Goal: Task Accomplishment & Management: Manage account settings

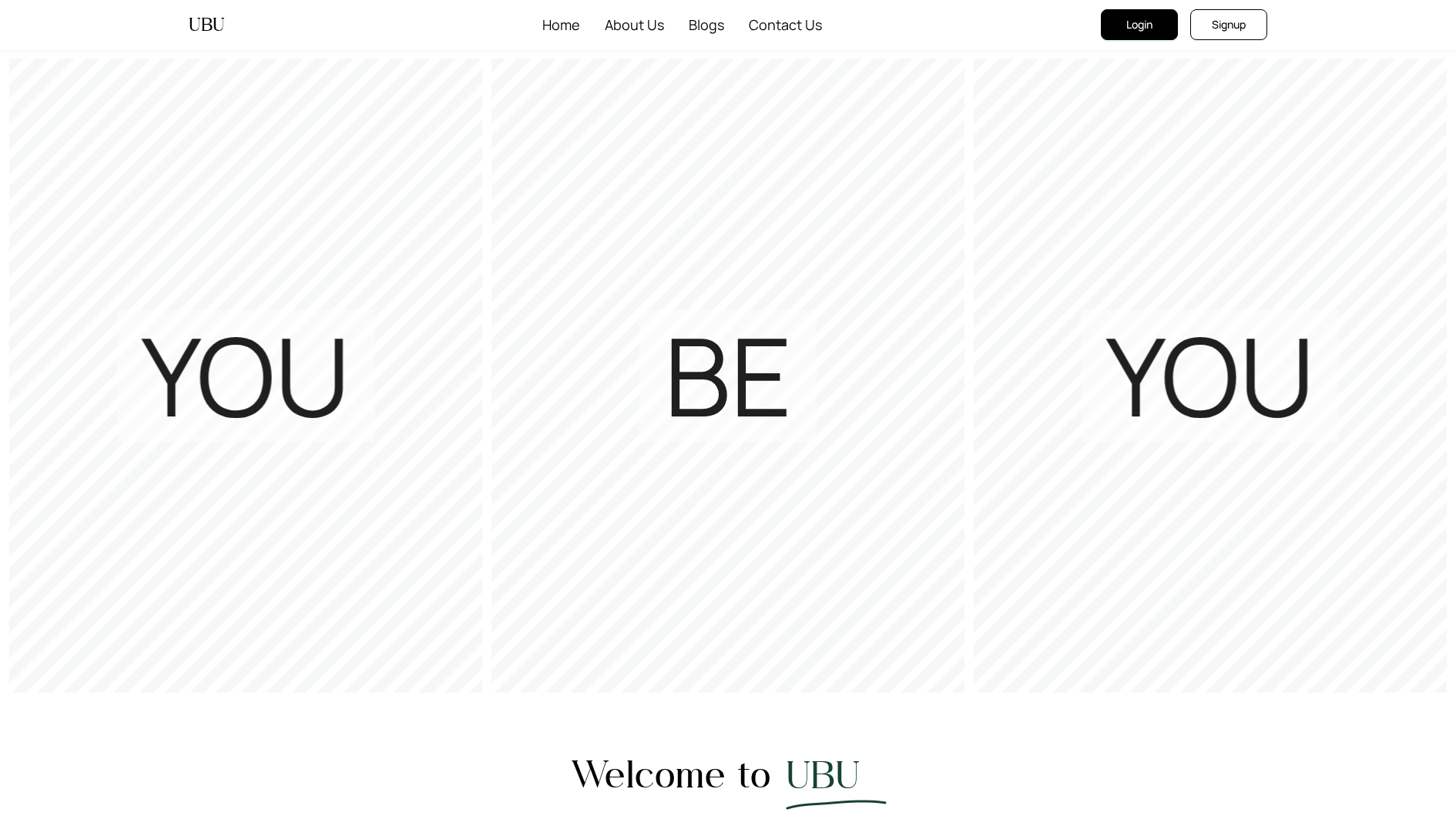
click at [1137, 22] on span "Login" at bounding box center [1139, 25] width 27 height 17
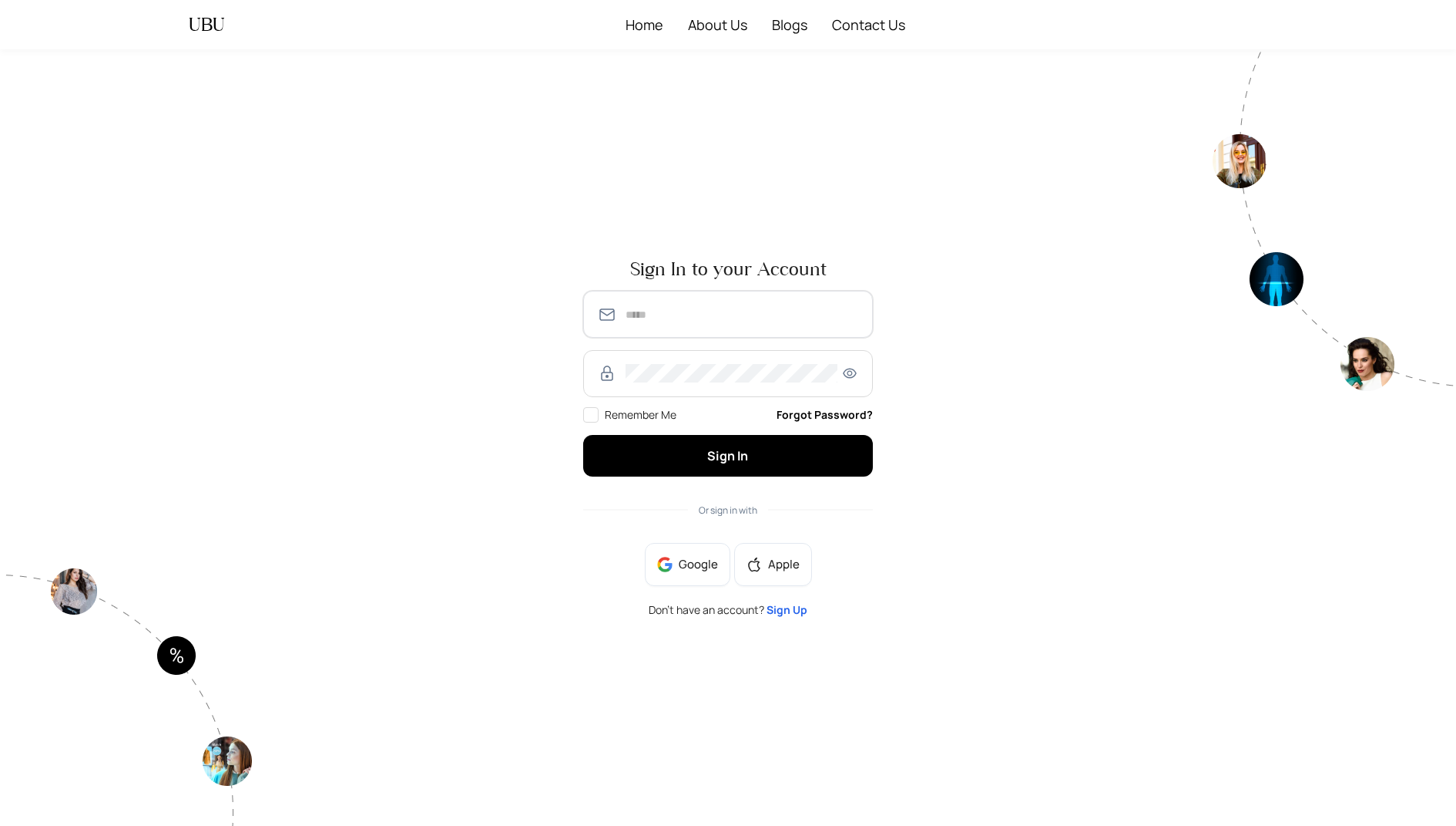
click at [719, 321] on input "text" at bounding box center [743, 314] width 234 height 19
click at [702, 313] on input "**********" at bounding box center [743, 314] width 234 height 19
click at [583, 434] on button "Sign In" at bounding box center [728, 455] width 289 height 41
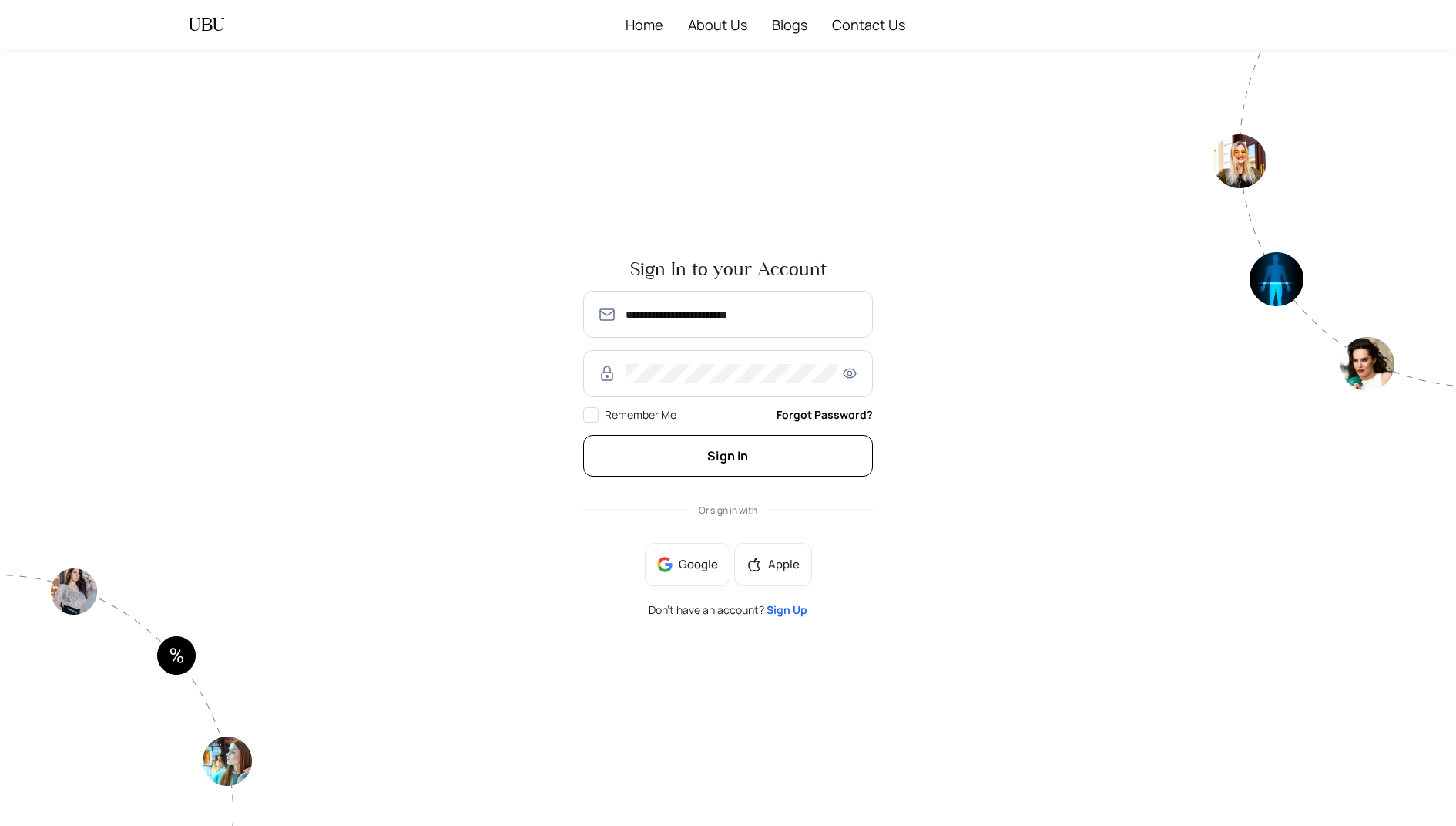
click at [680, 450] on button "Sign In" at bounding box center [728, 455] width 289 height 41
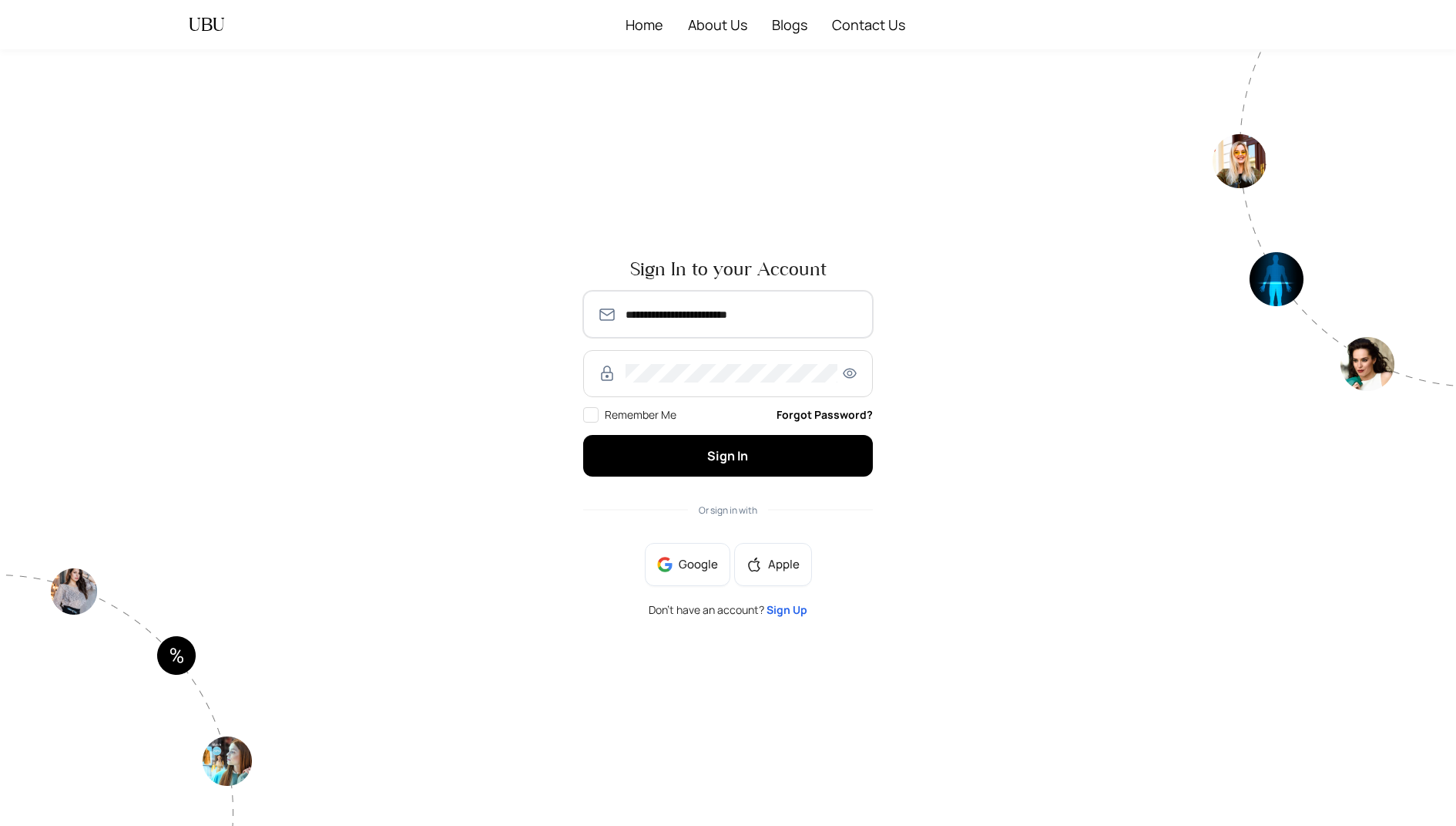
click at [709, 318] on input "**********" at bounding box center [743, 314] width 234 height 19
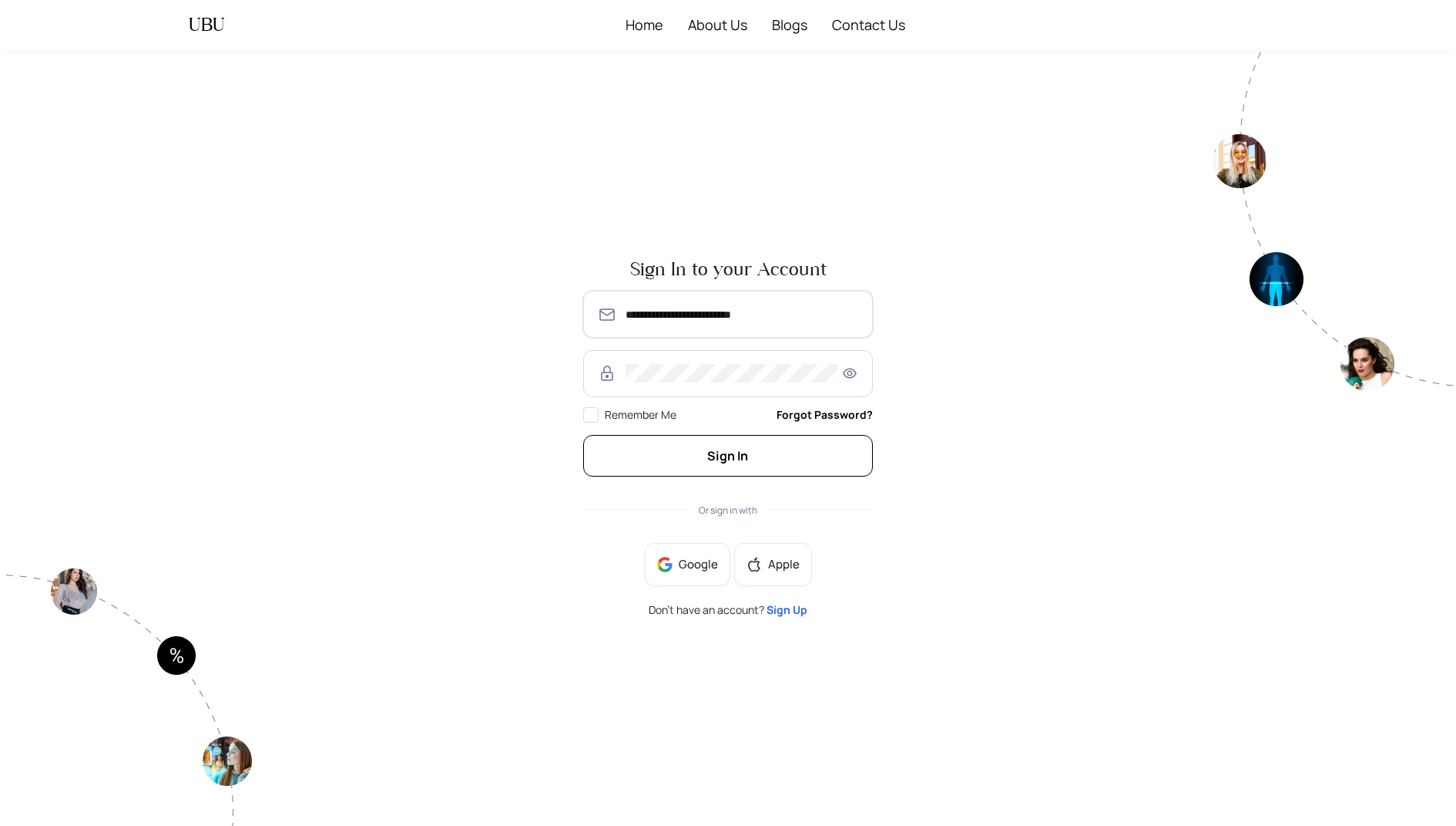
type input "**********"
click at [738, 460] on span "Sign In" at bounding box center [728, 456] width 41 height 17
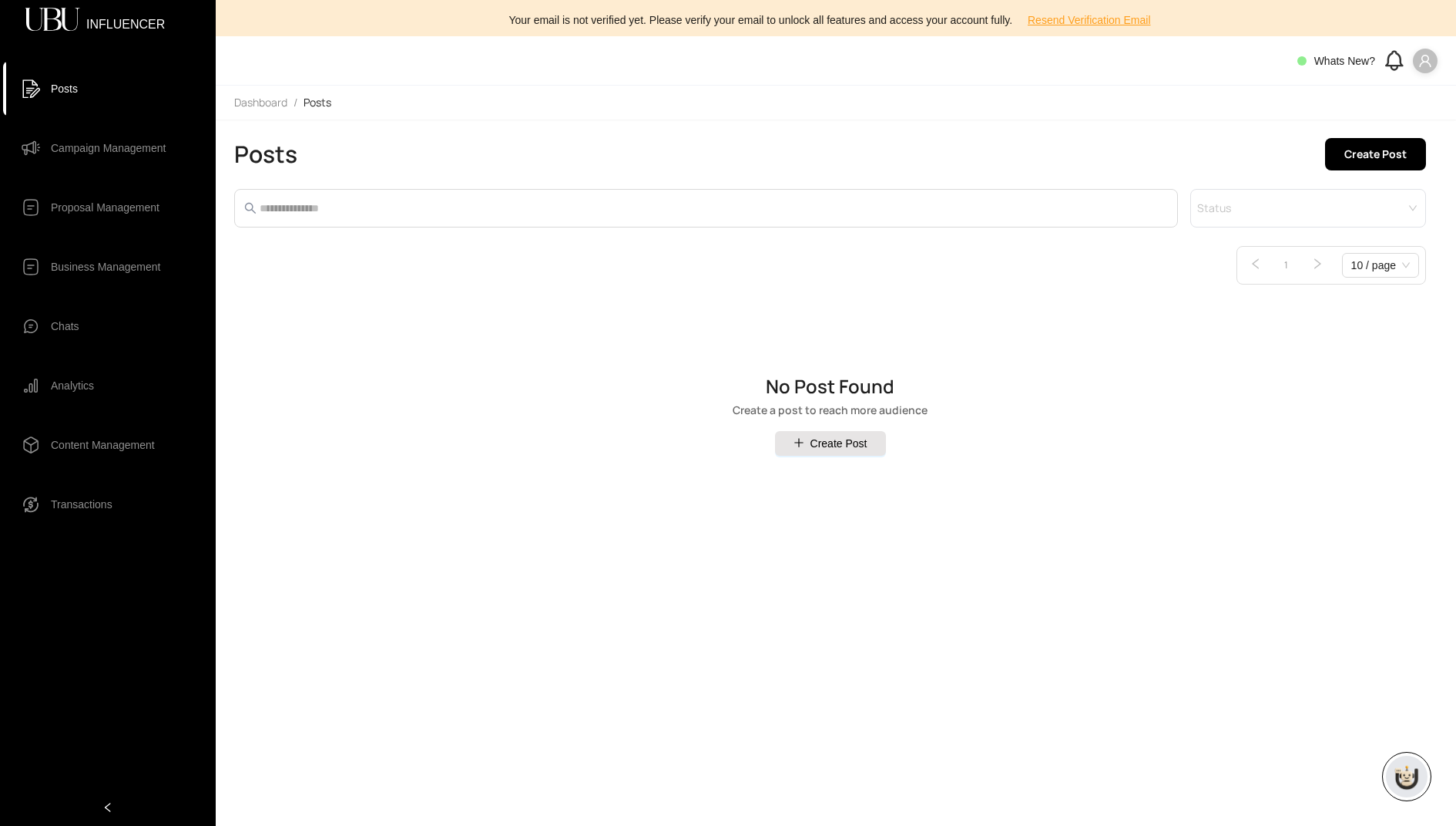
click at [1424, 55] on icon "user" at bounding box center [1424, 61] width 11 height 12
click at [1365, 88] on span "Profile" at bounding box center [1378, 92] width 93 height 17
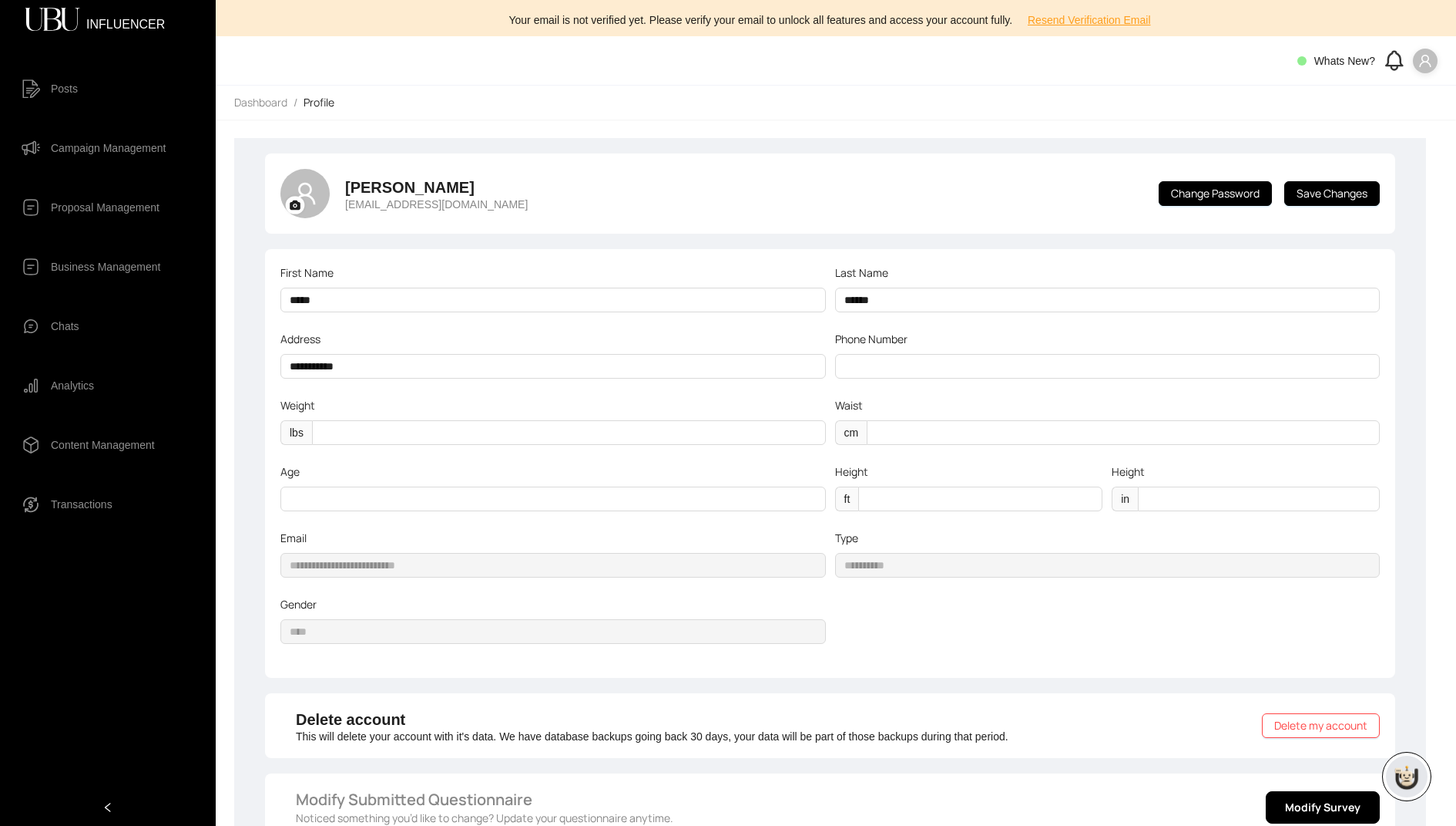
click at [1424, 65] on icon "user" at bounding box center [1425, 61] width 14 height 14
click at [1352, 141] on span "Logout" at bounding box center [1378, 141] width 93 height 17
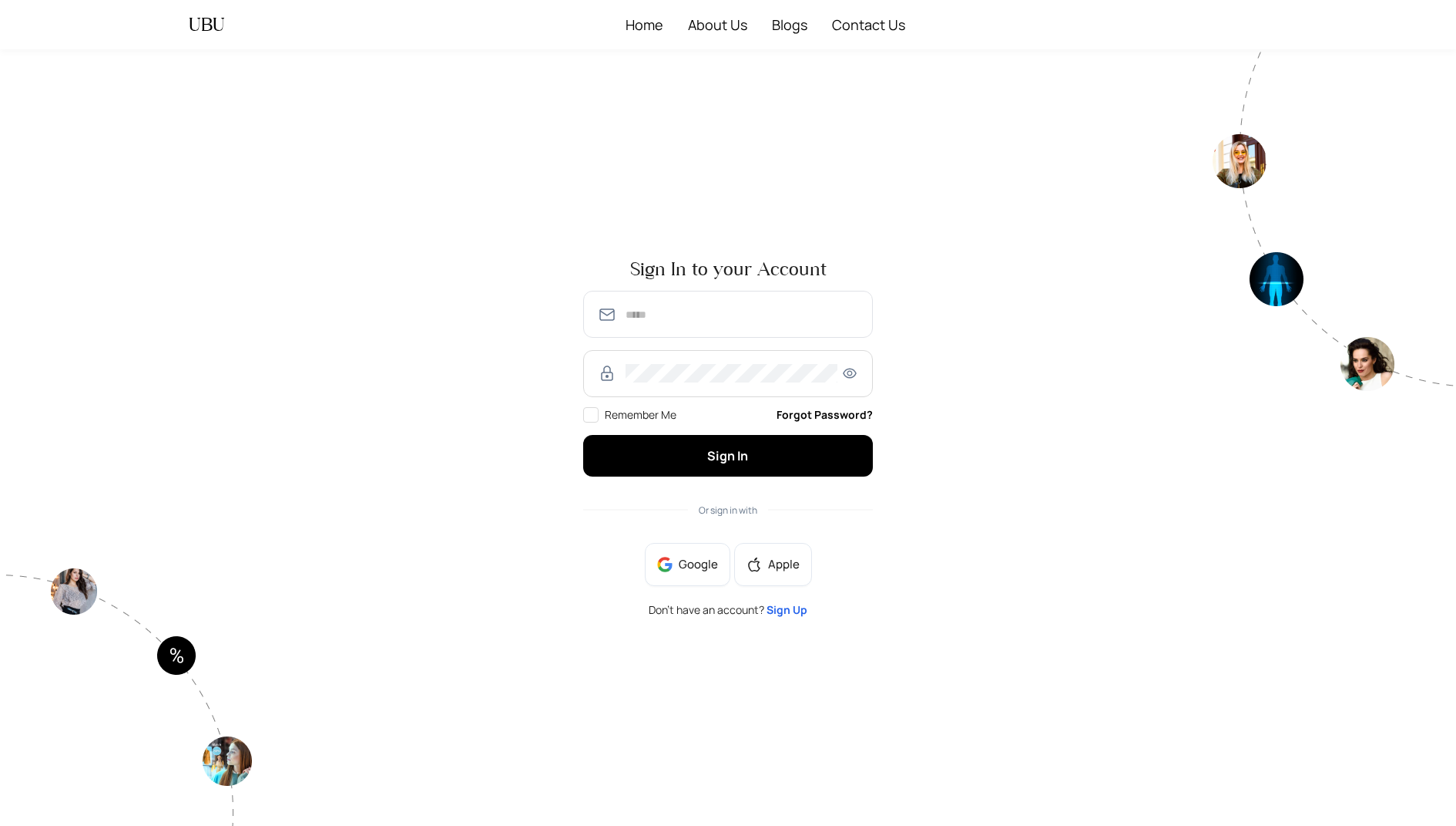
click at [790, 296] on span at bounding box center [728, 314] width 289 height 47
click at [731, 308] on input "text" at bounding box center [743, 314] width 234 height 19
click at [707, 315] on input "**********" at bounding box center [743, 314] width 234 height 19
type input "**********"
click at [583, 434] on button "Sign In" at bounding box center [728, 455] width 289 height 41
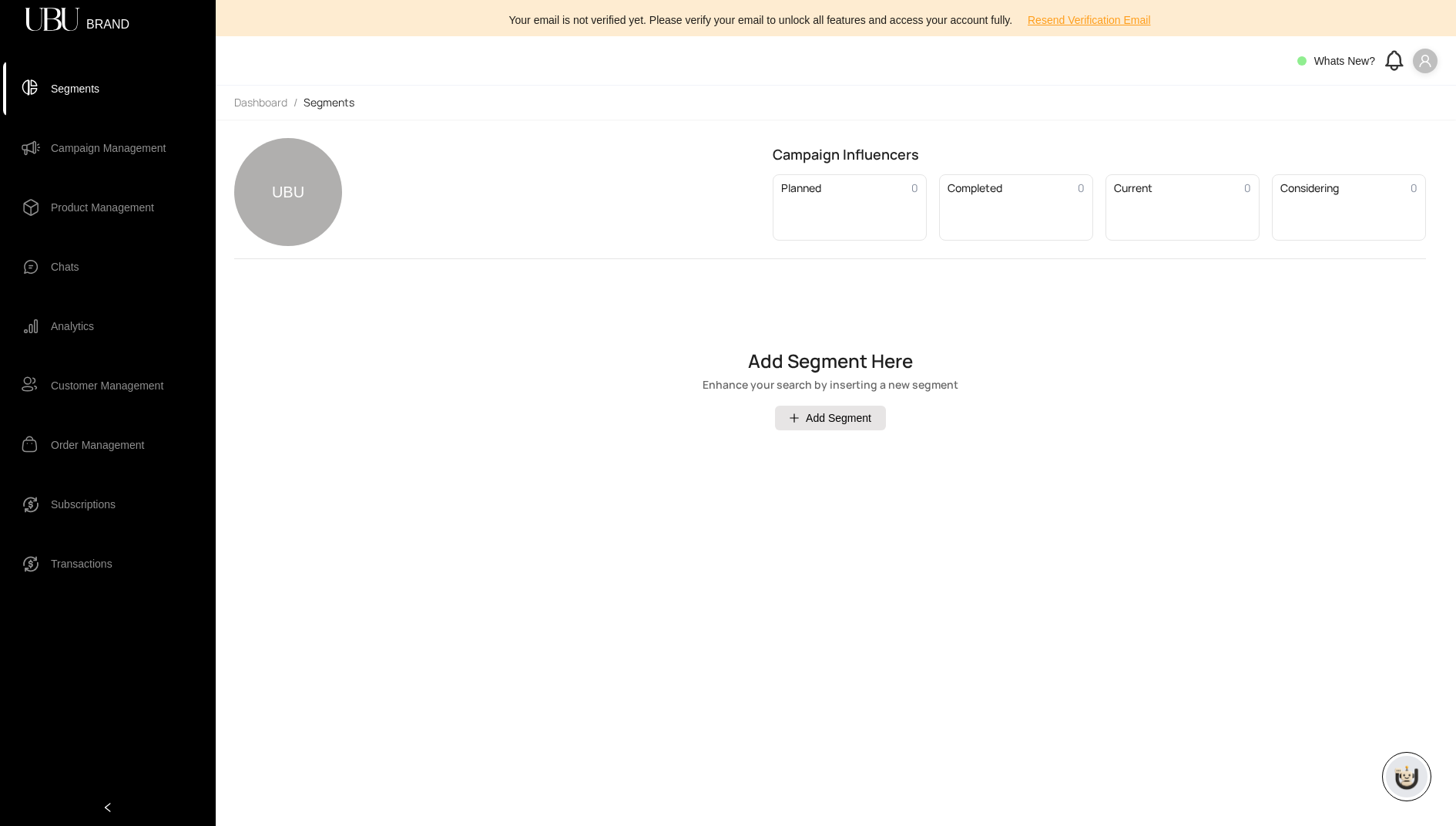
click at [1429, 57] on icon "user" at bounding box center [1425, 61] width 14 height 14
click at [1401, 119] on span "Logout" at bounding box center [1409, 117] width 33 height 17
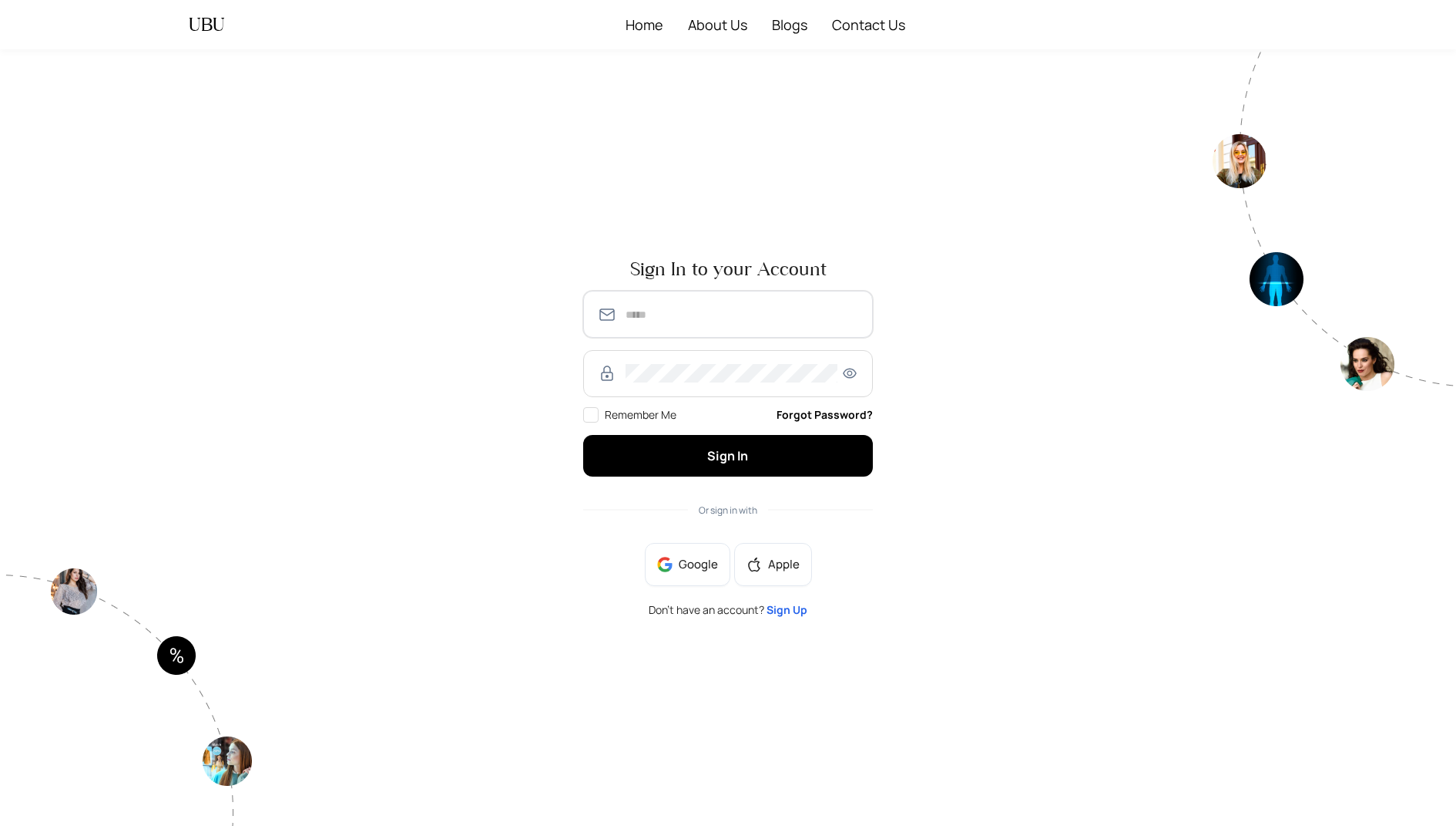
click at [702, 320] on input "text" at bounding box center [743, 314] width 234 height 19
click at [704, 314] on input "**********" at bounding box center [743, 314] width 234 height 19
type input "**********"
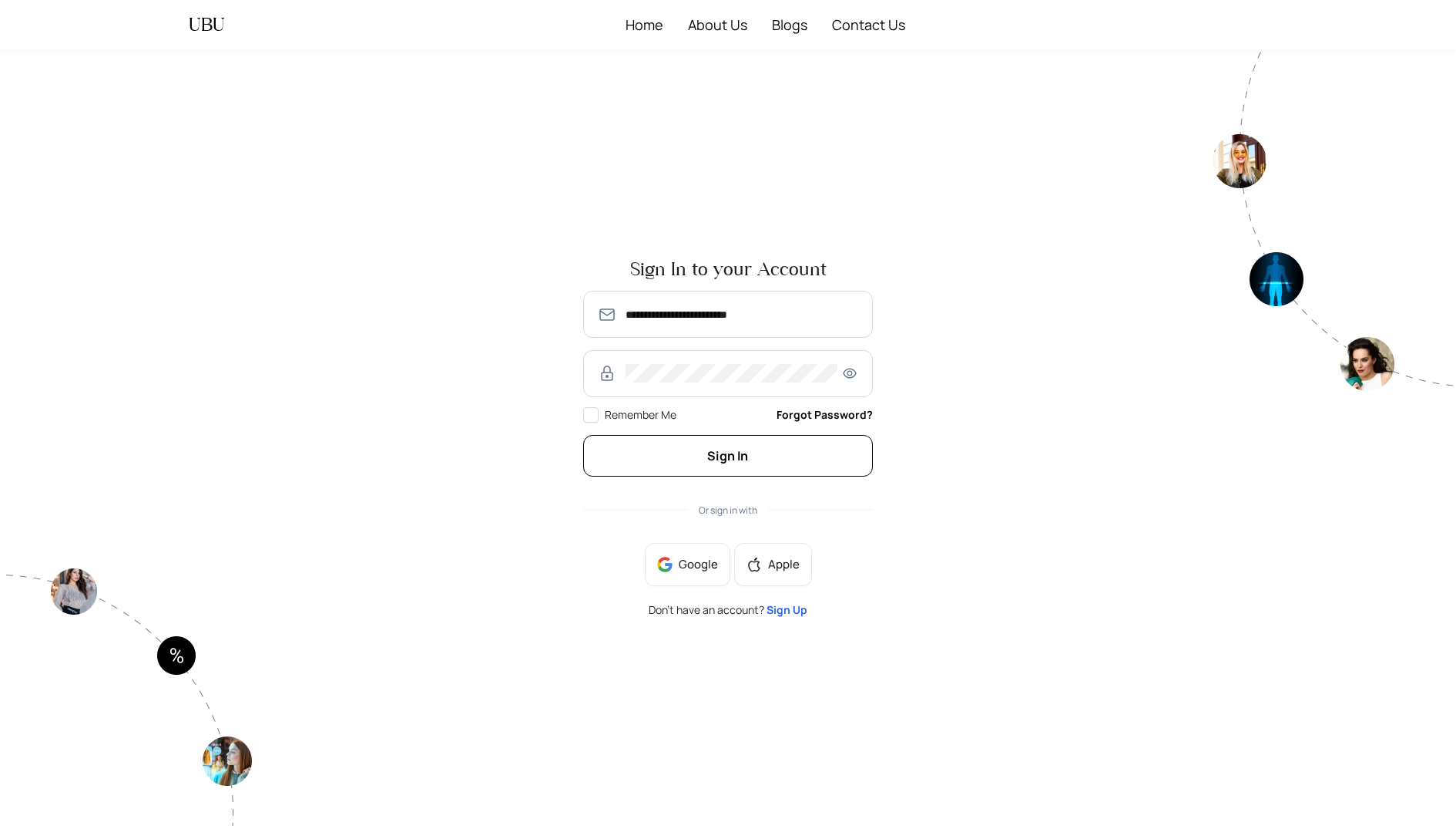
click at [722, 469] on button "Sign In" at bounding box center [728, 455] width 289 height 41
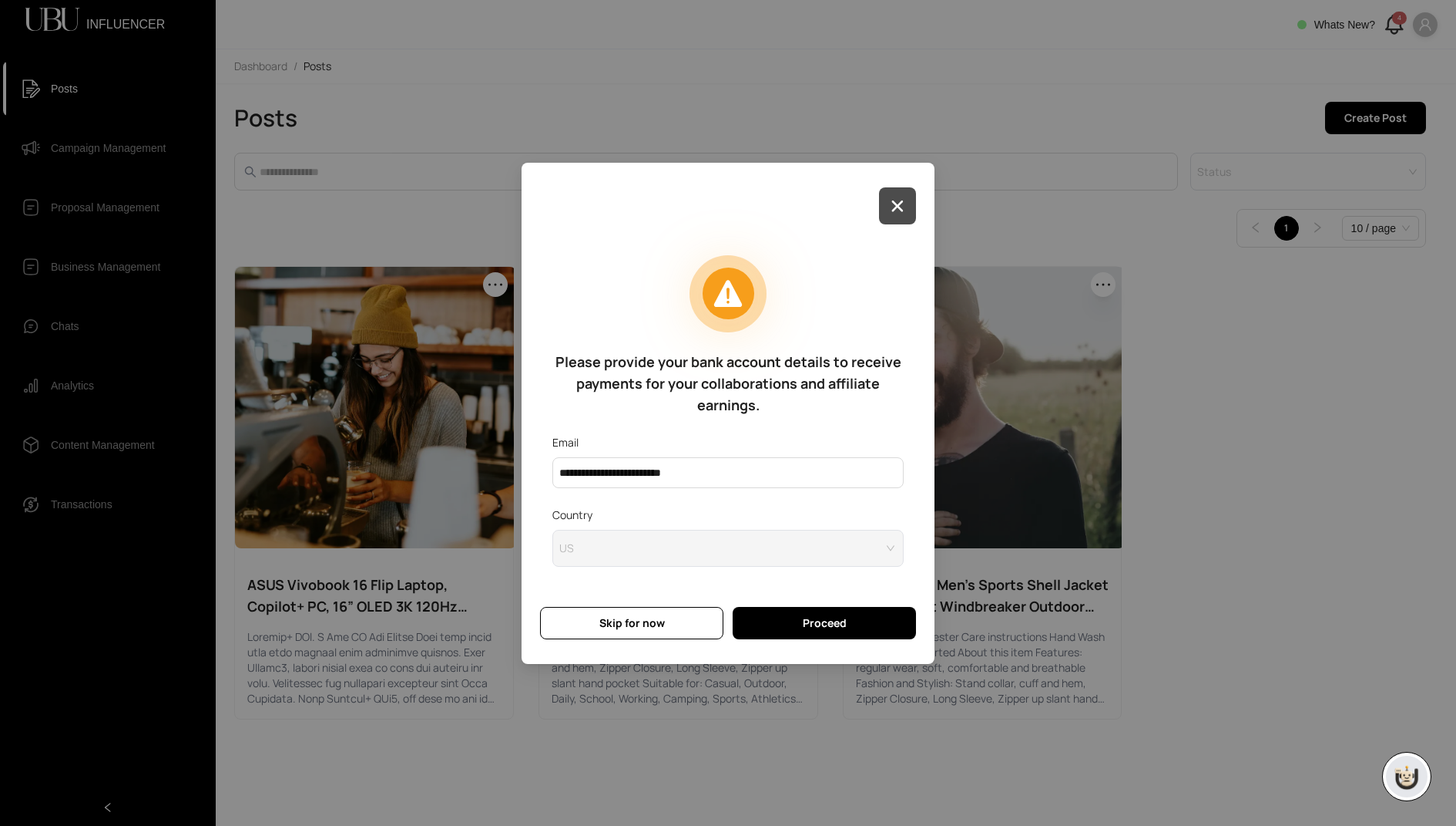
click at [890, 209] on button "button" at bounding box center [898, 206] width 37 height 37
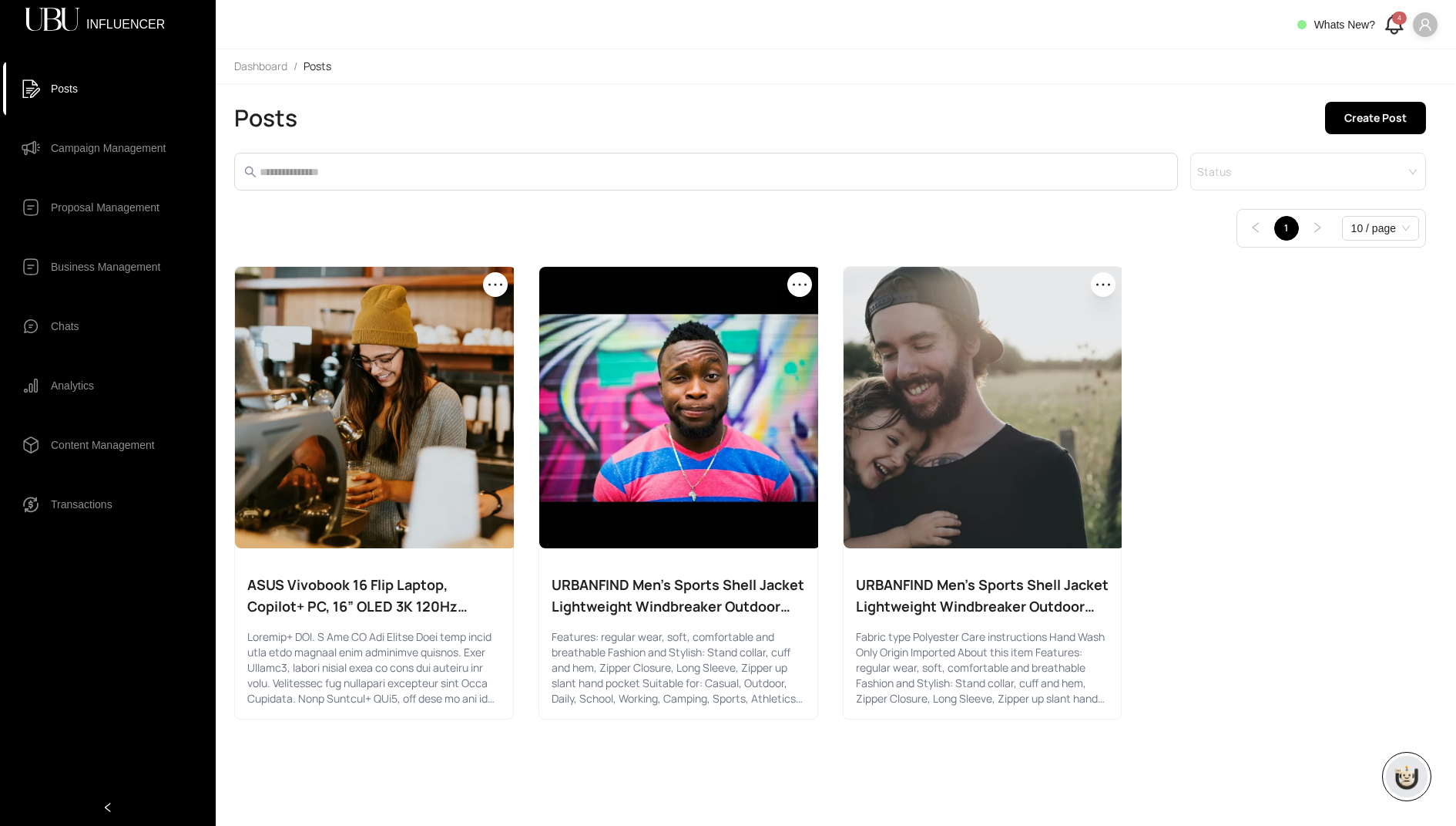
click at [1423, 28] on icon "user" at bounding box center [1425, 25] width 14 height 14
click at [1340, 100] on span "Logout" at bounding box center [1378, 105] width 93 height 17
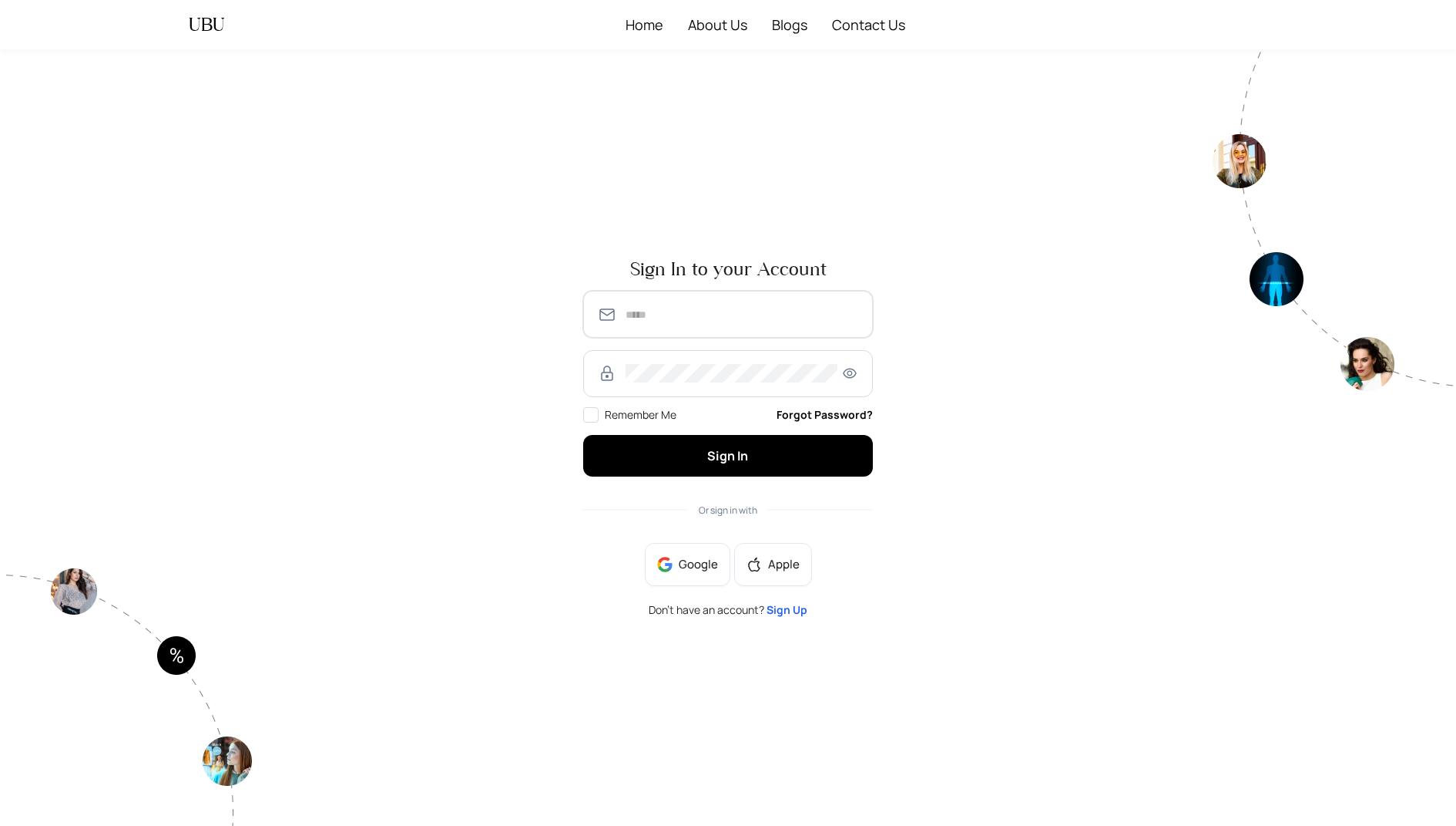
click at [686, 314] on input "text" at bounding box center [743, 314] width 234 height 19
click at [707, 315] on input "**********" at bounding box center [743, 314] width 234 height 19
type input "**********"
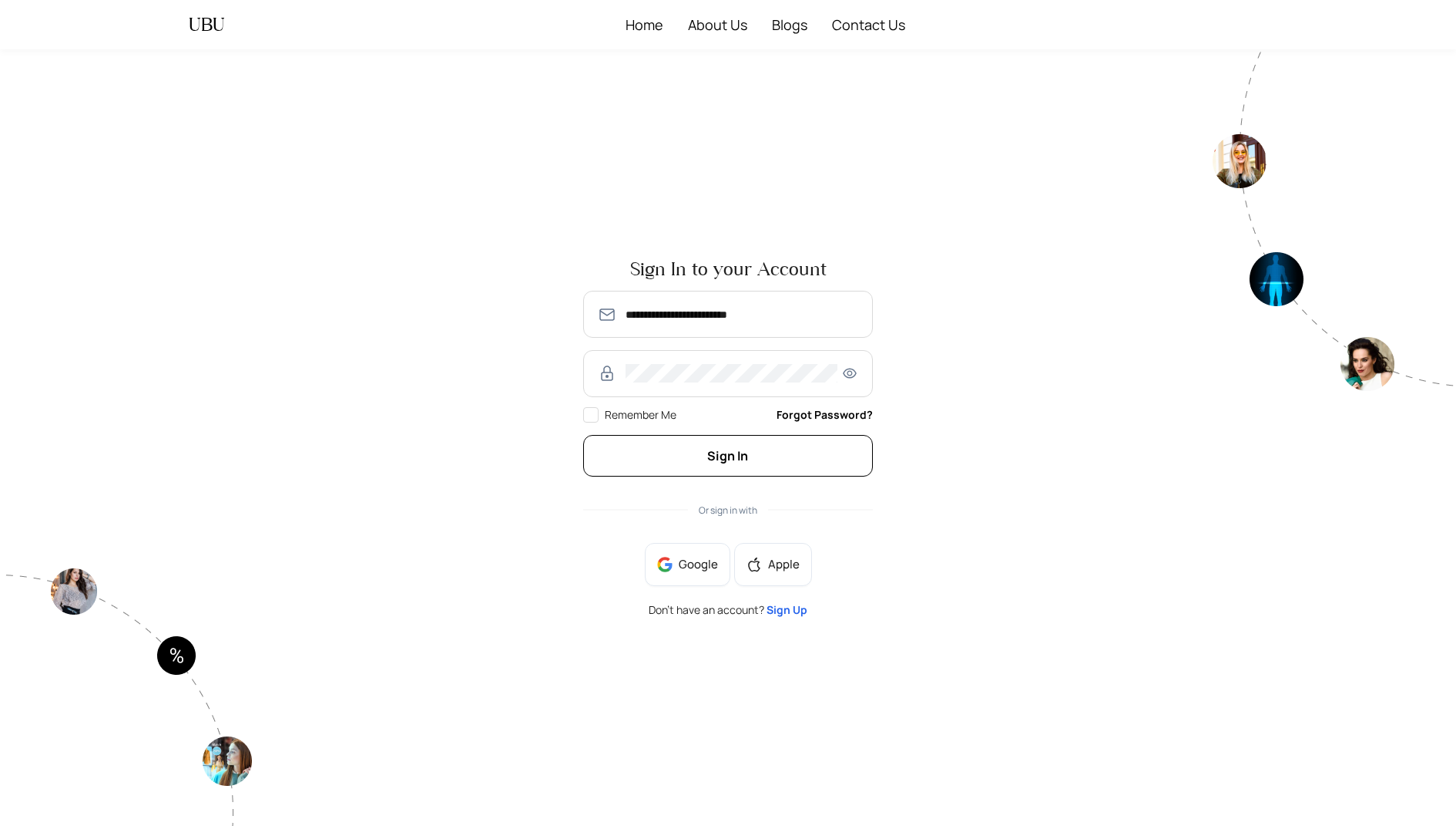
click at [733, 457] on span "Sign In" at bounding box center [728, 456] width 41 height 17
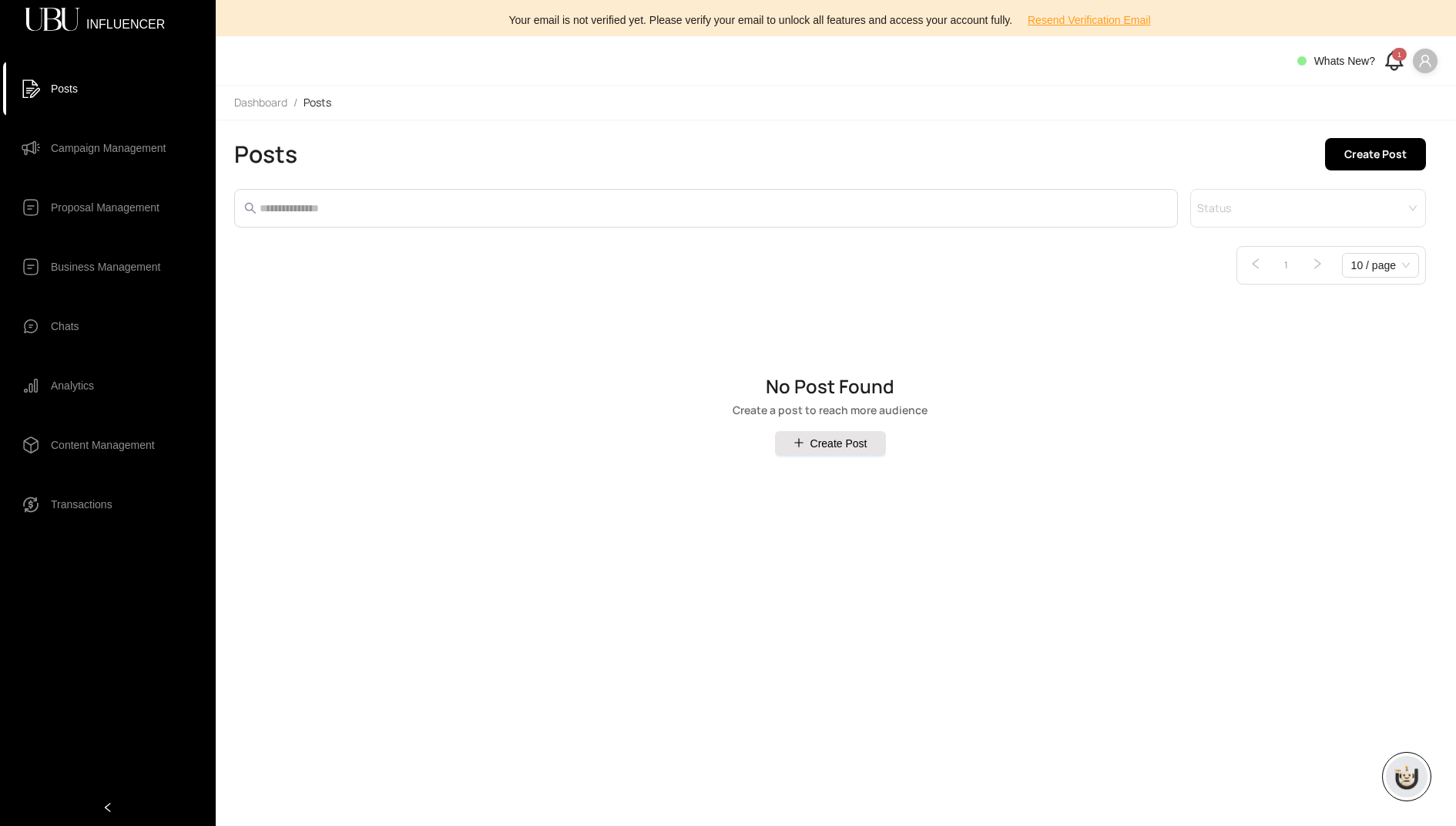
click at [1400, 58] on div "1" at bounding box center [1399, 54] width 15 height 13
click at [1392, 68] on icon at bounding box center [1394, 67] width 6 height 3
click at [1111, 153] on h4 "[PERSON_NAME] sent you a campaign invite" at bounding box center [1114, 148] width 194 height 17
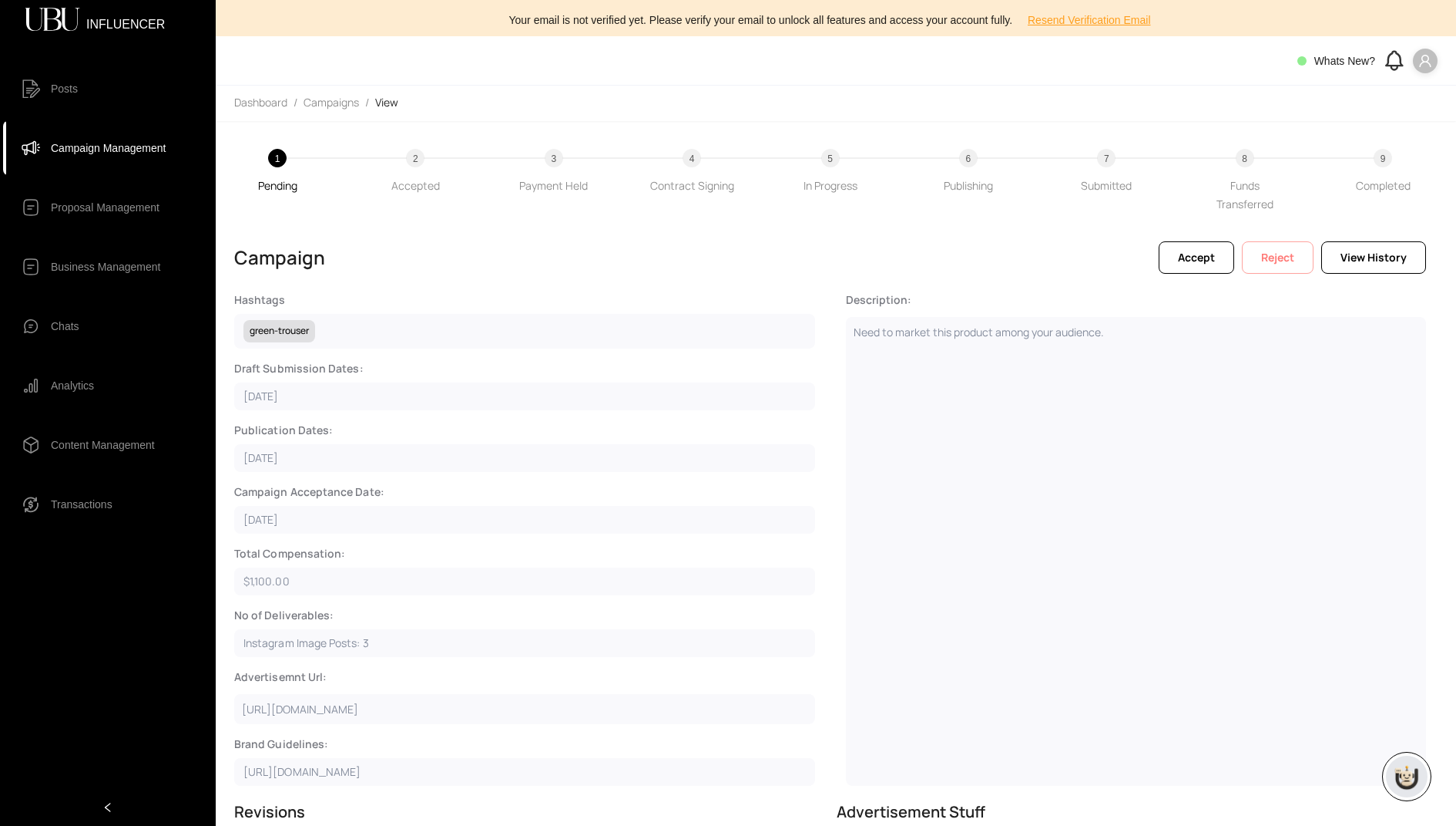
click at [1280, 255] on span "Reject" at bounding box center [1278, 258] width 33 height 17
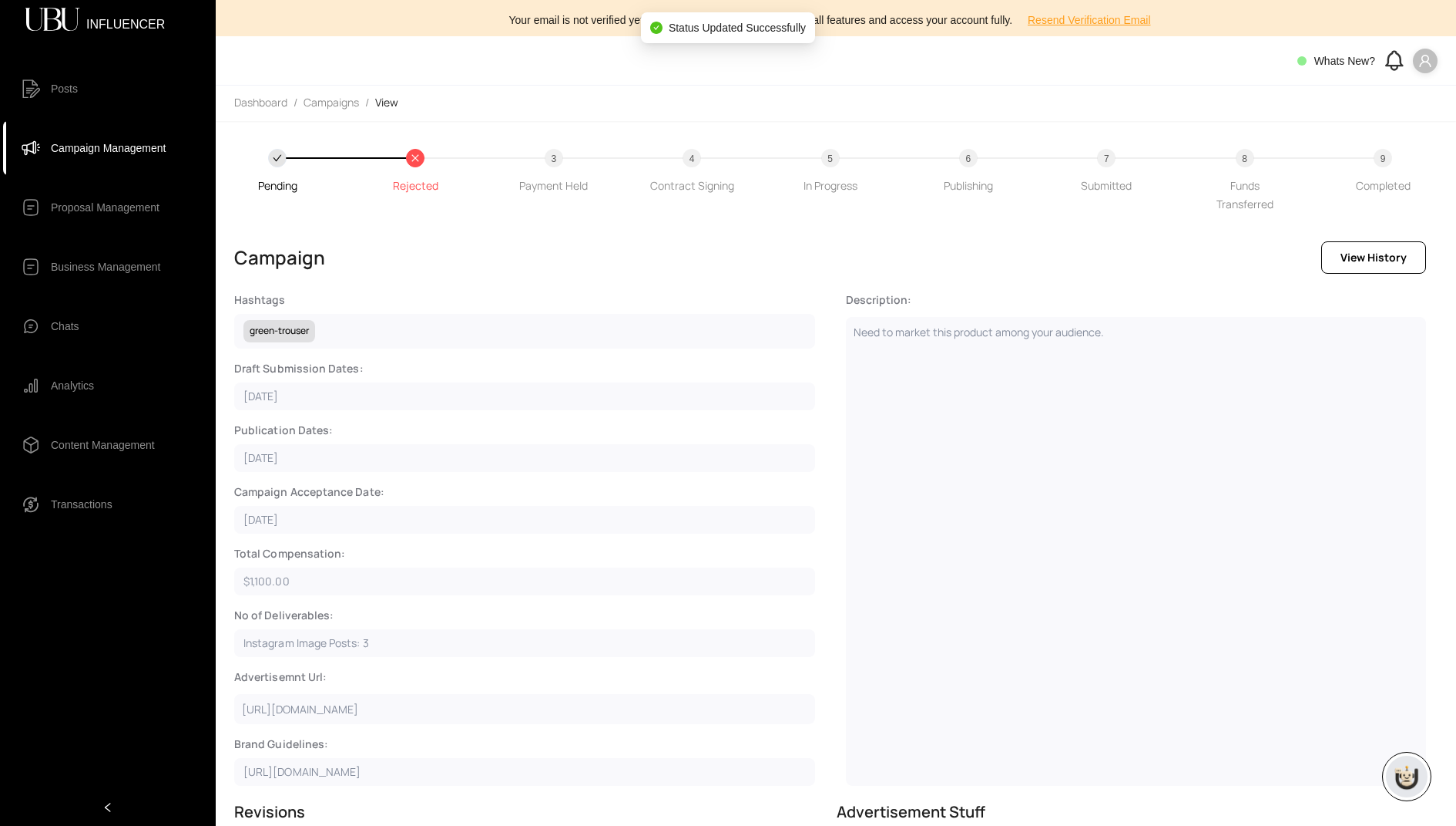
click at [80, 148] on span "Campaign Management" at bounding box center [108, 148] width 115 height 31
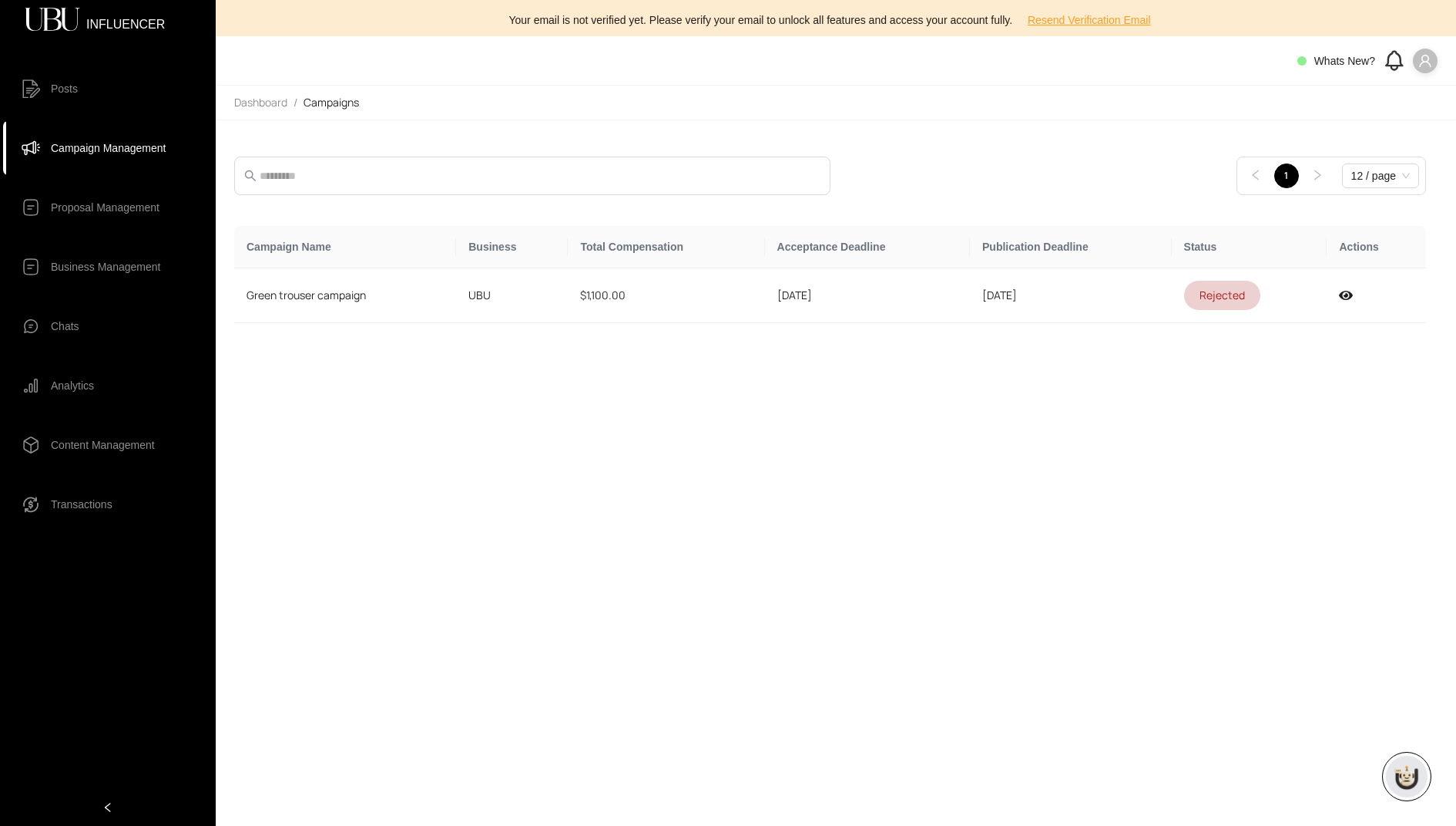
click at [1423, 64] on icon "user" at bounding box center [1425, 61] width 14 height 14
click at [1348, 136] on span "Logout" at bounding box center [1378, 141] width 93 height 17
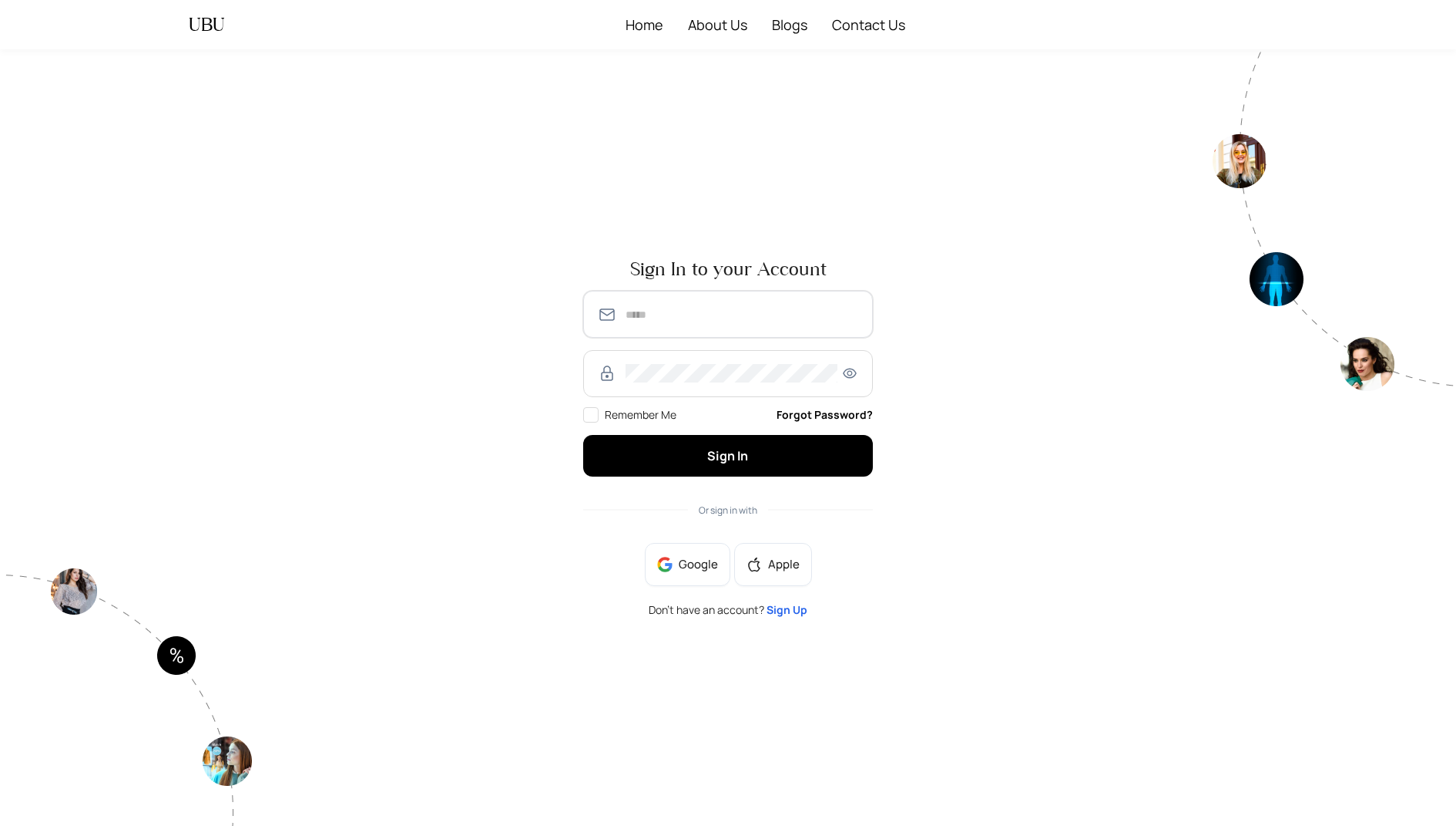
click at [688, 319] on input "text" at bounding box center [743, 314] width 234 height 19
type input "**********"
click at [583, 434] on button "Sign In" at bounding box center [728, 455] width 289 height 41
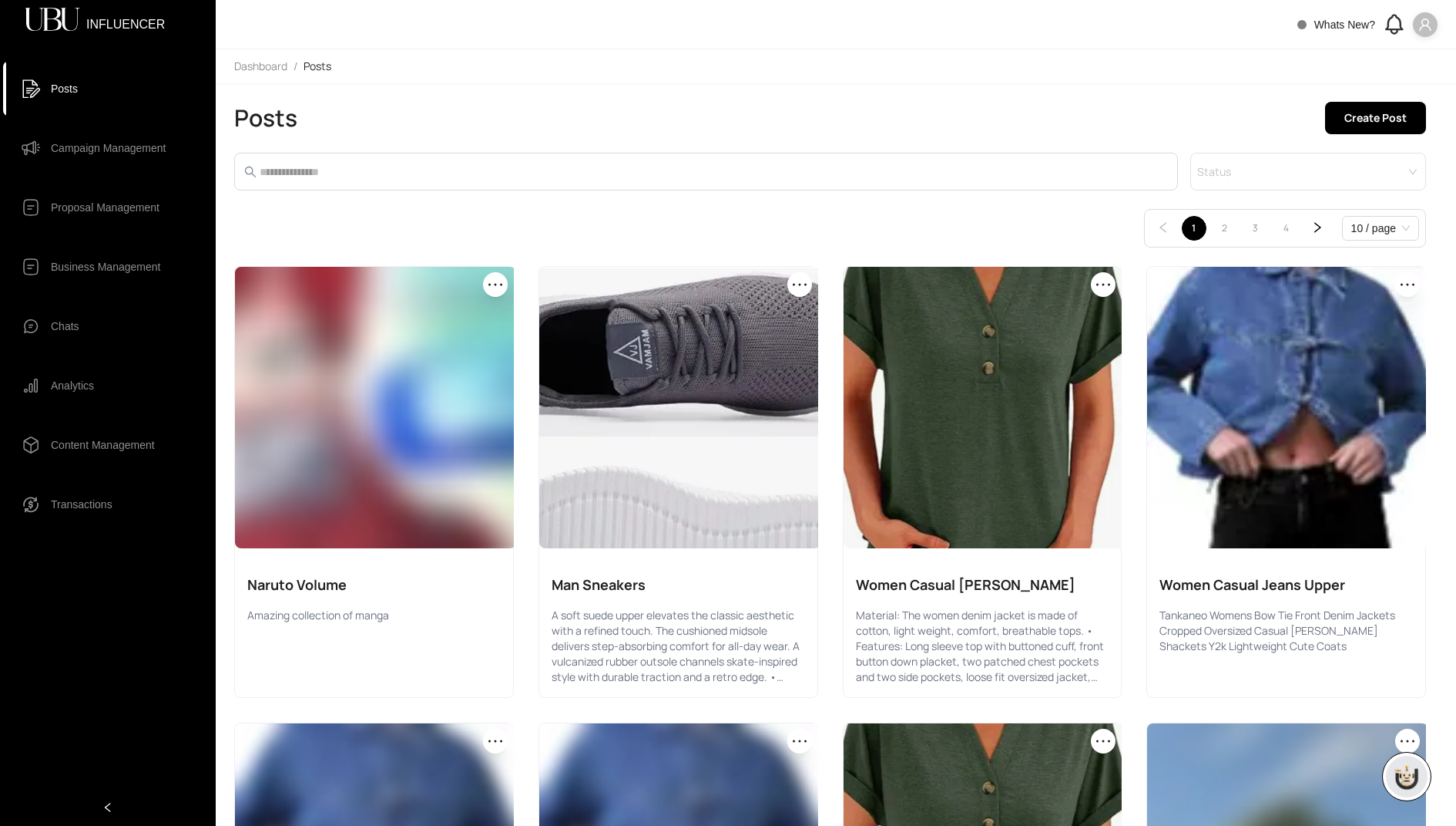
click at [104, 148] on span "Campaign Management" at bounding box center [108, 148] width 115 height 31
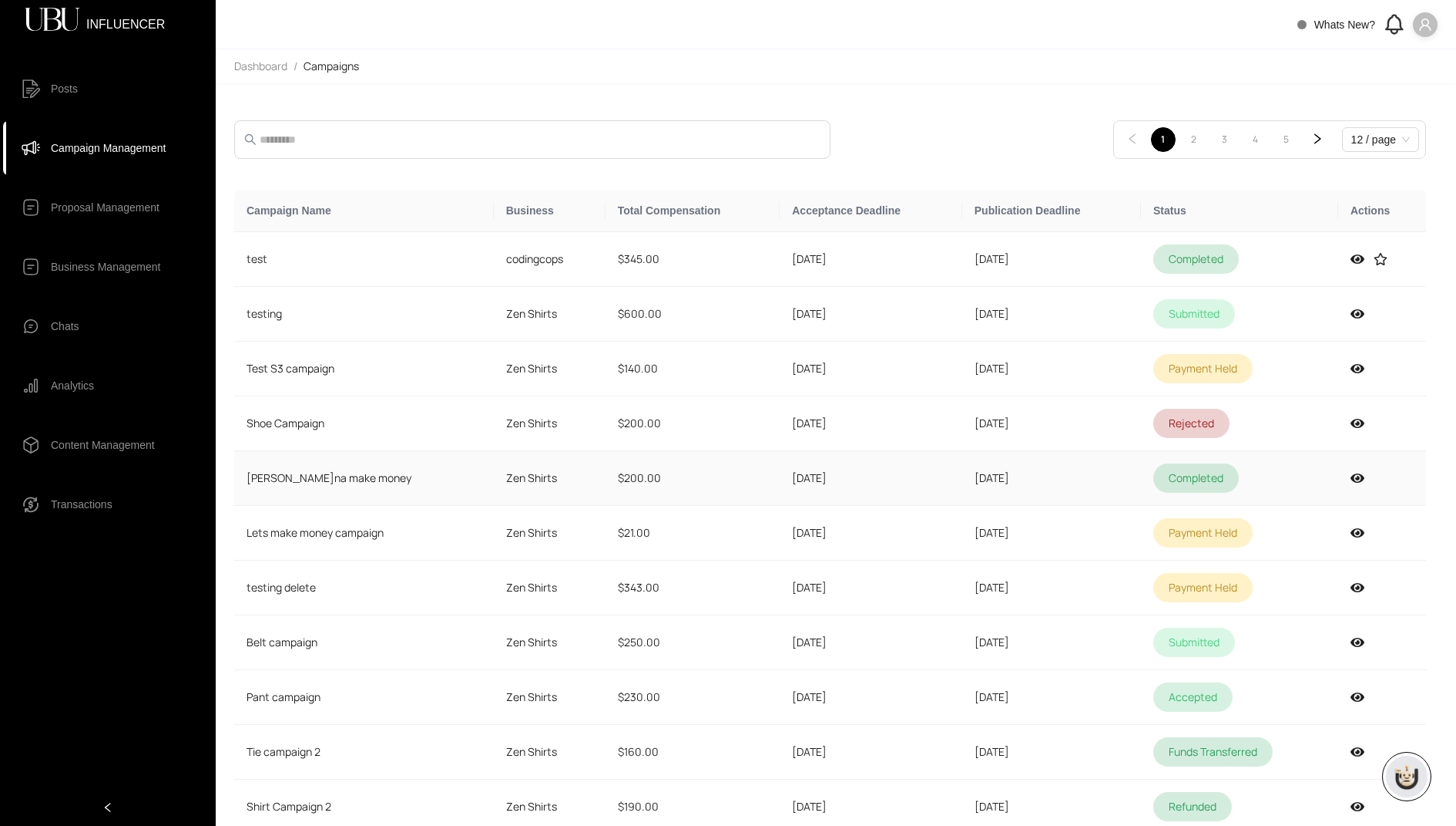
scroll to position [58, 0]
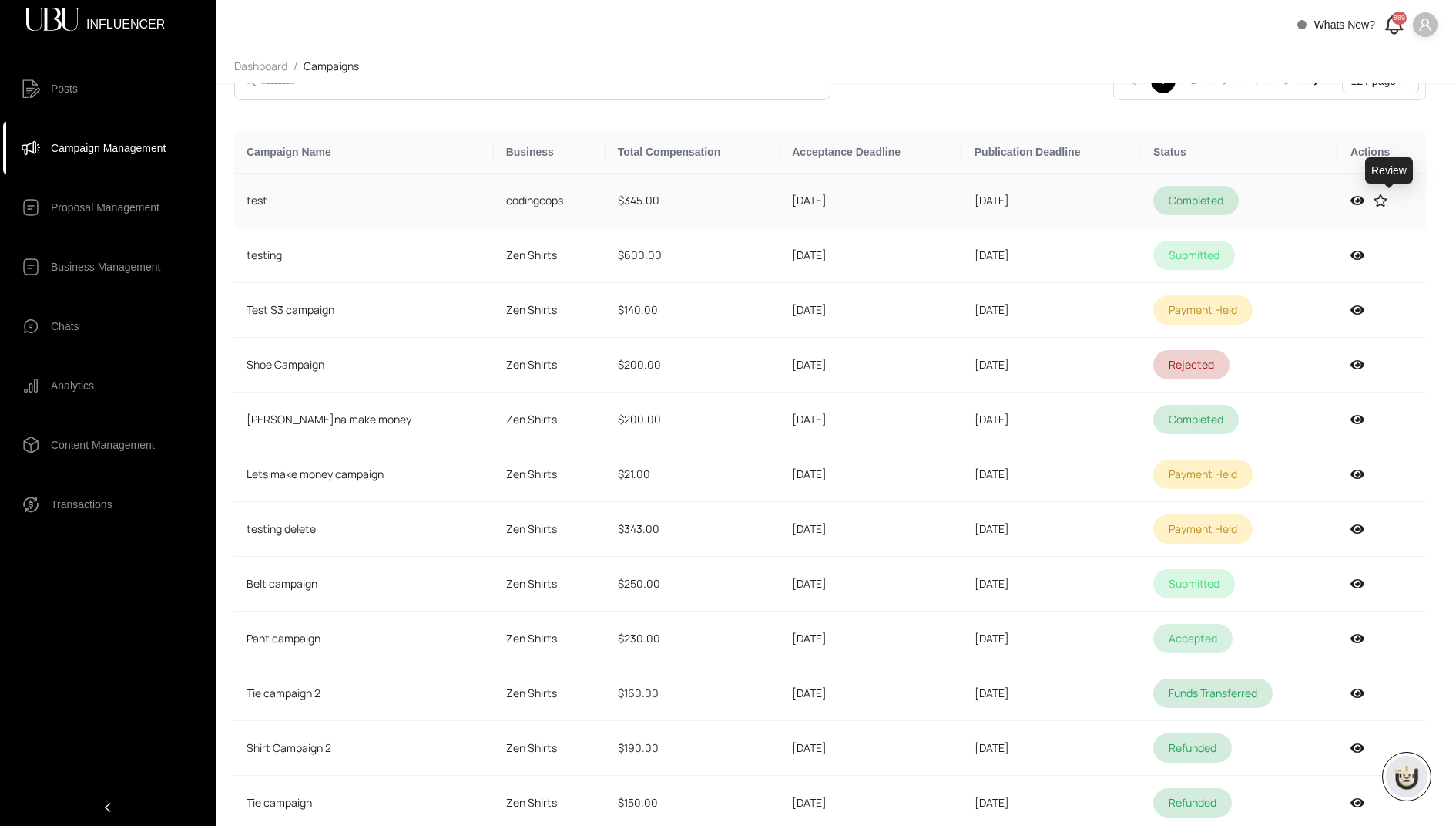
click at [1387, 196] on icon at bounding box center [1381, 201] width 14 height 12
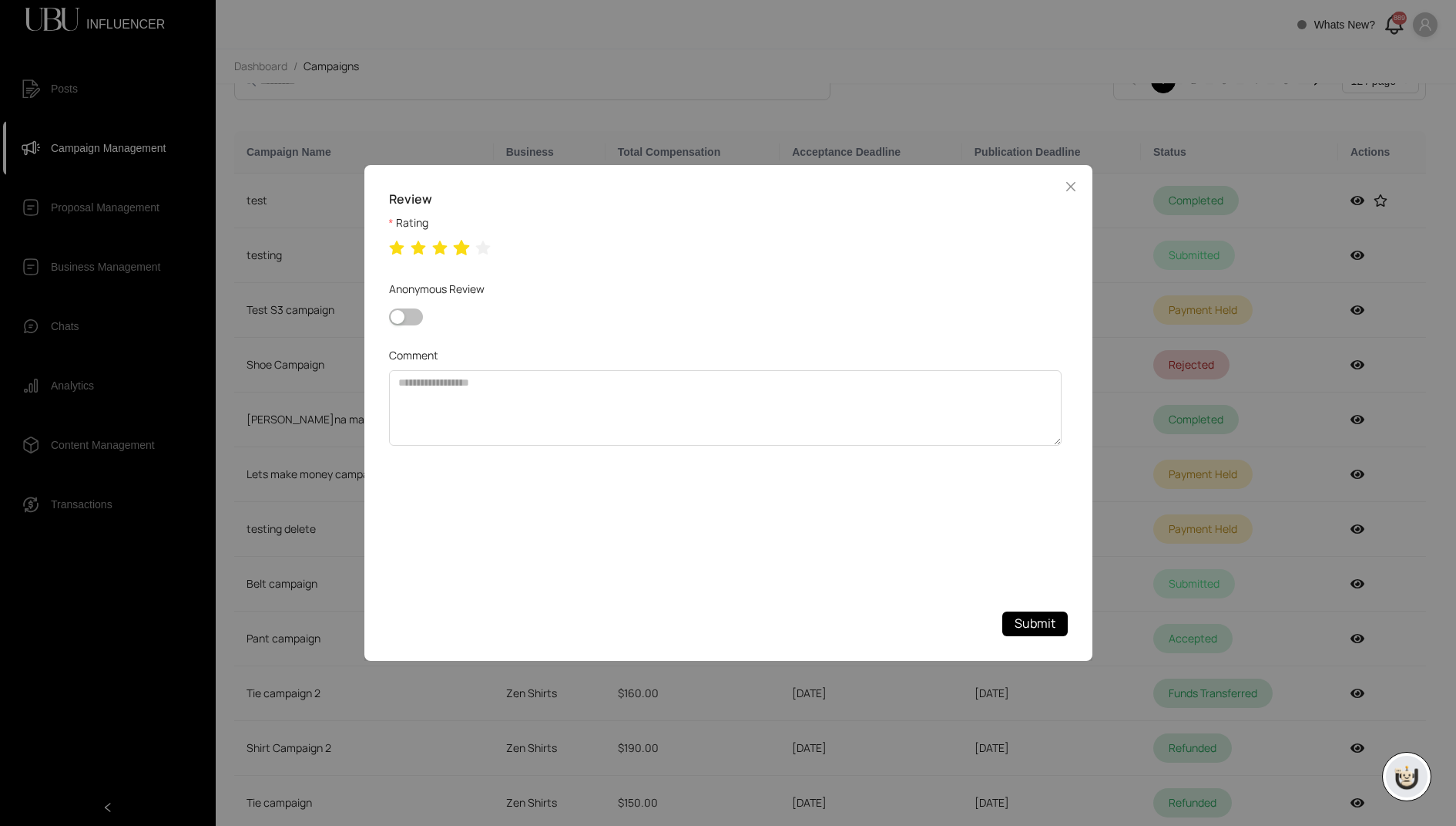
click at [462, 250] on icon "star" at bounding box center [461, 248] width 16 height 15
click at [1035, 625] on span "Submit" at bounding box center [1035, 623] width 41 height 19
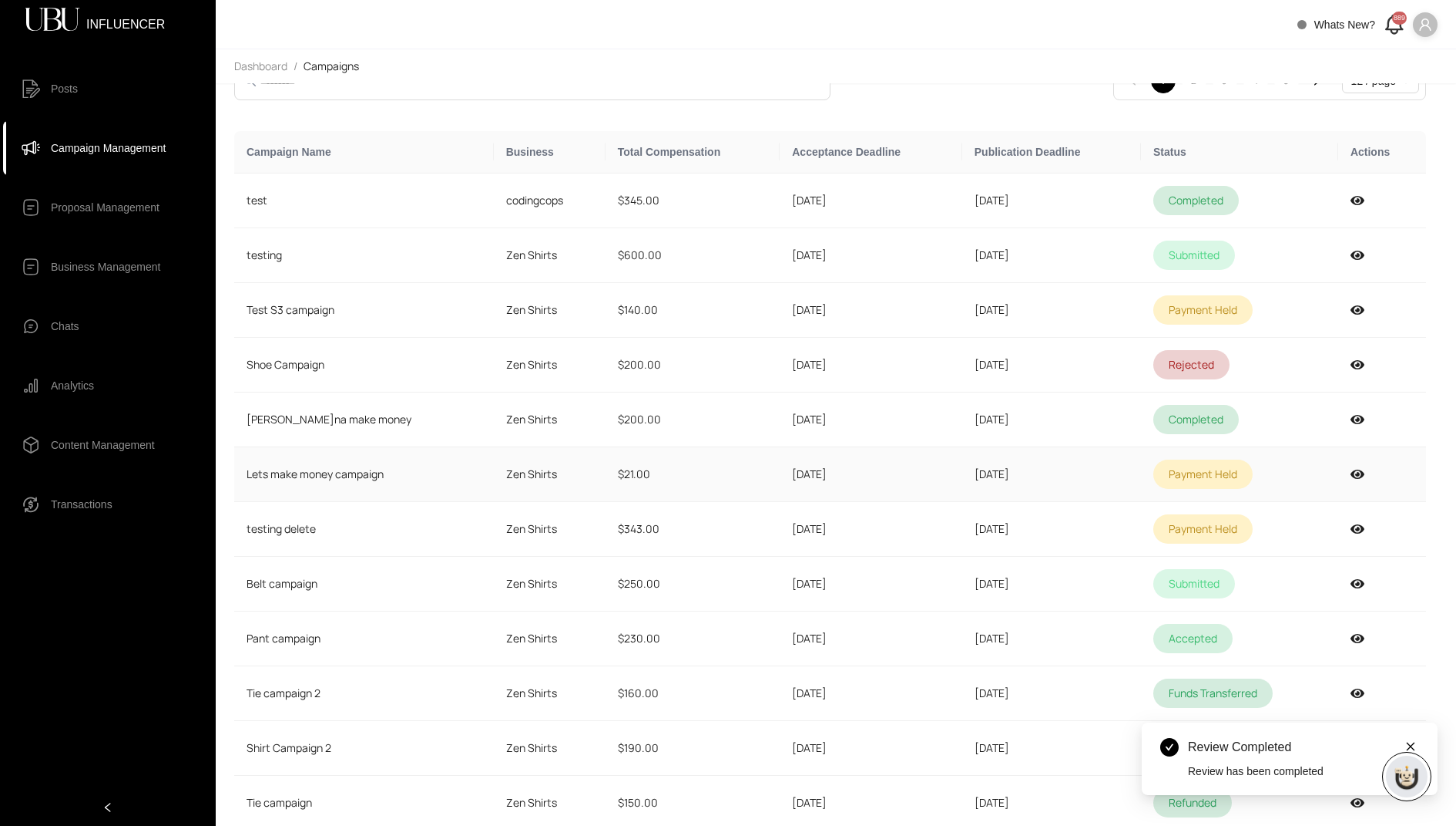
scroll to position [0, 0]
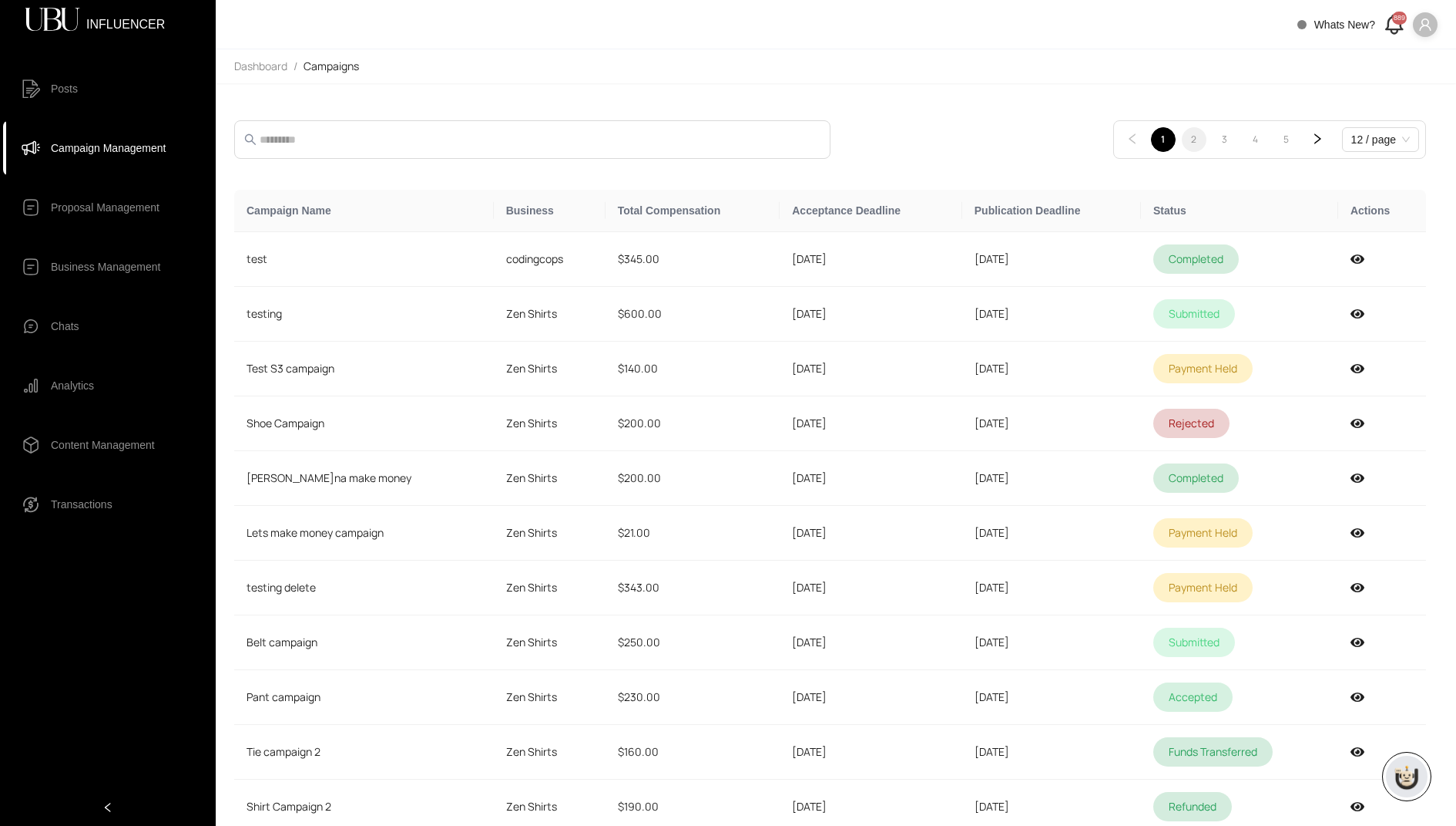
click at [1206, 142] on link "2" at bounding box center [1194, 139] width 23 height 23
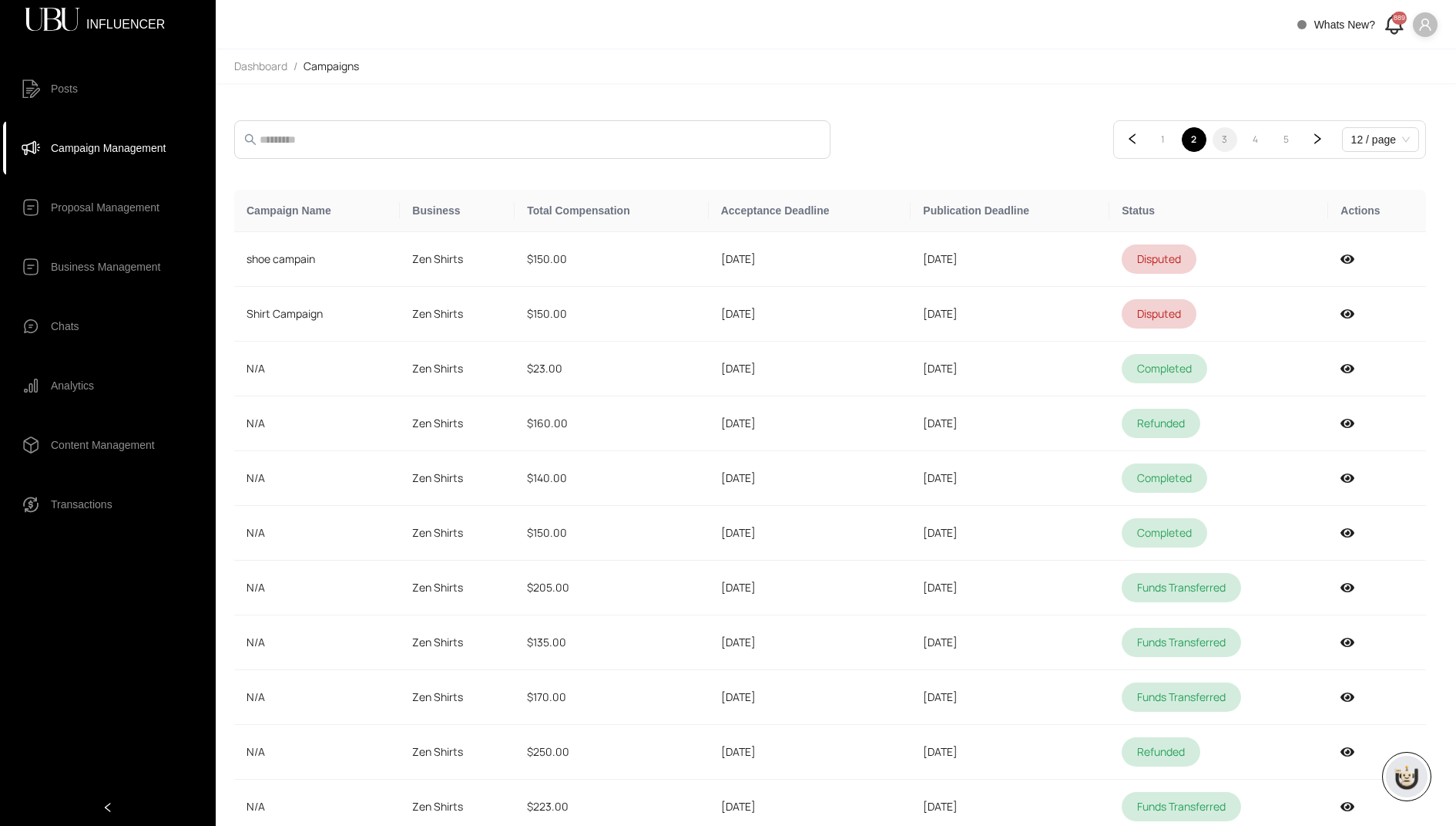
click at [1232, 143] on link "3" at bounding box center [1225, 139] width 23 height 23
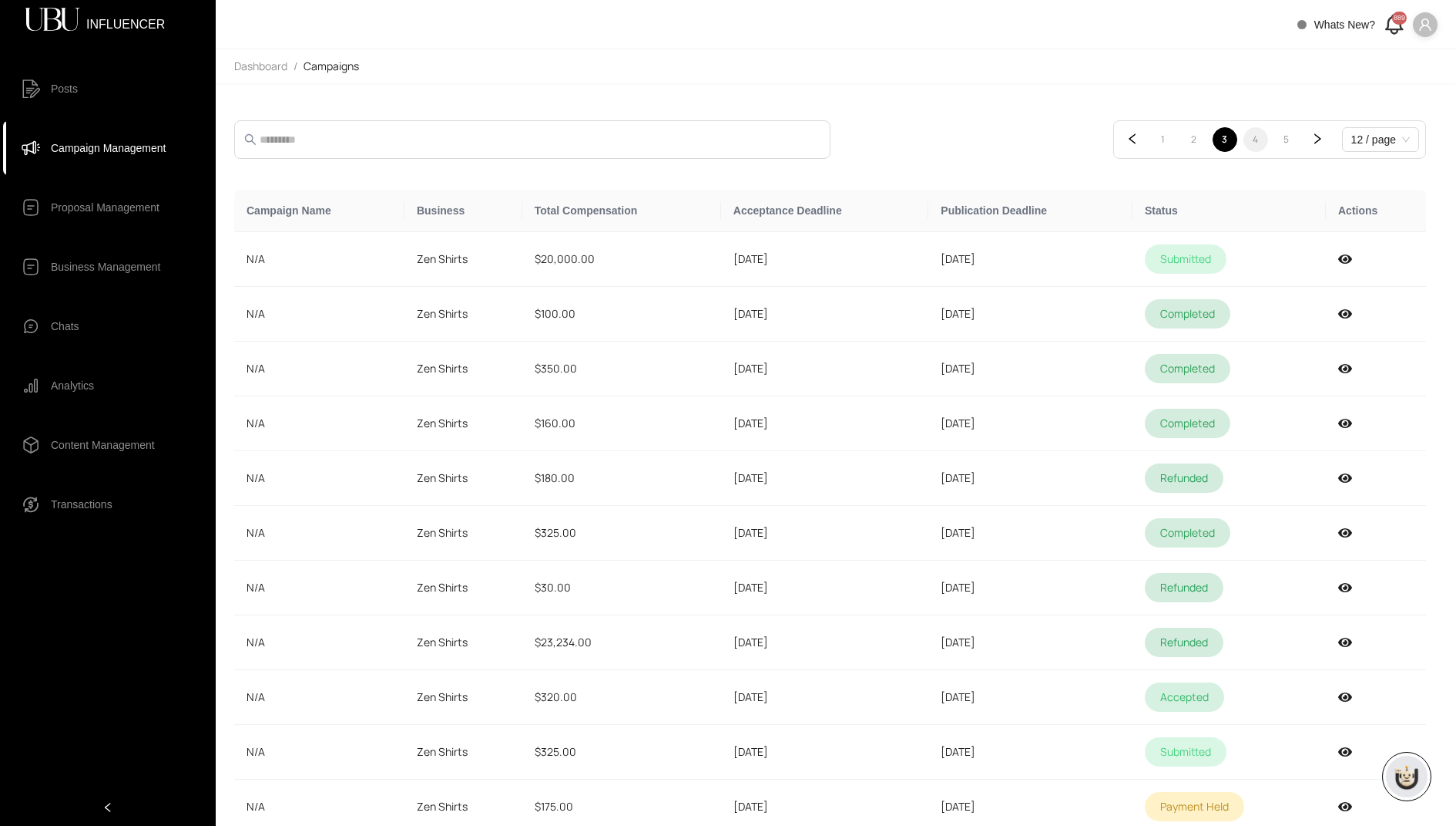
click at [1268, 135] on link "4" at bounding box center [1256, 139] width 23 height 23
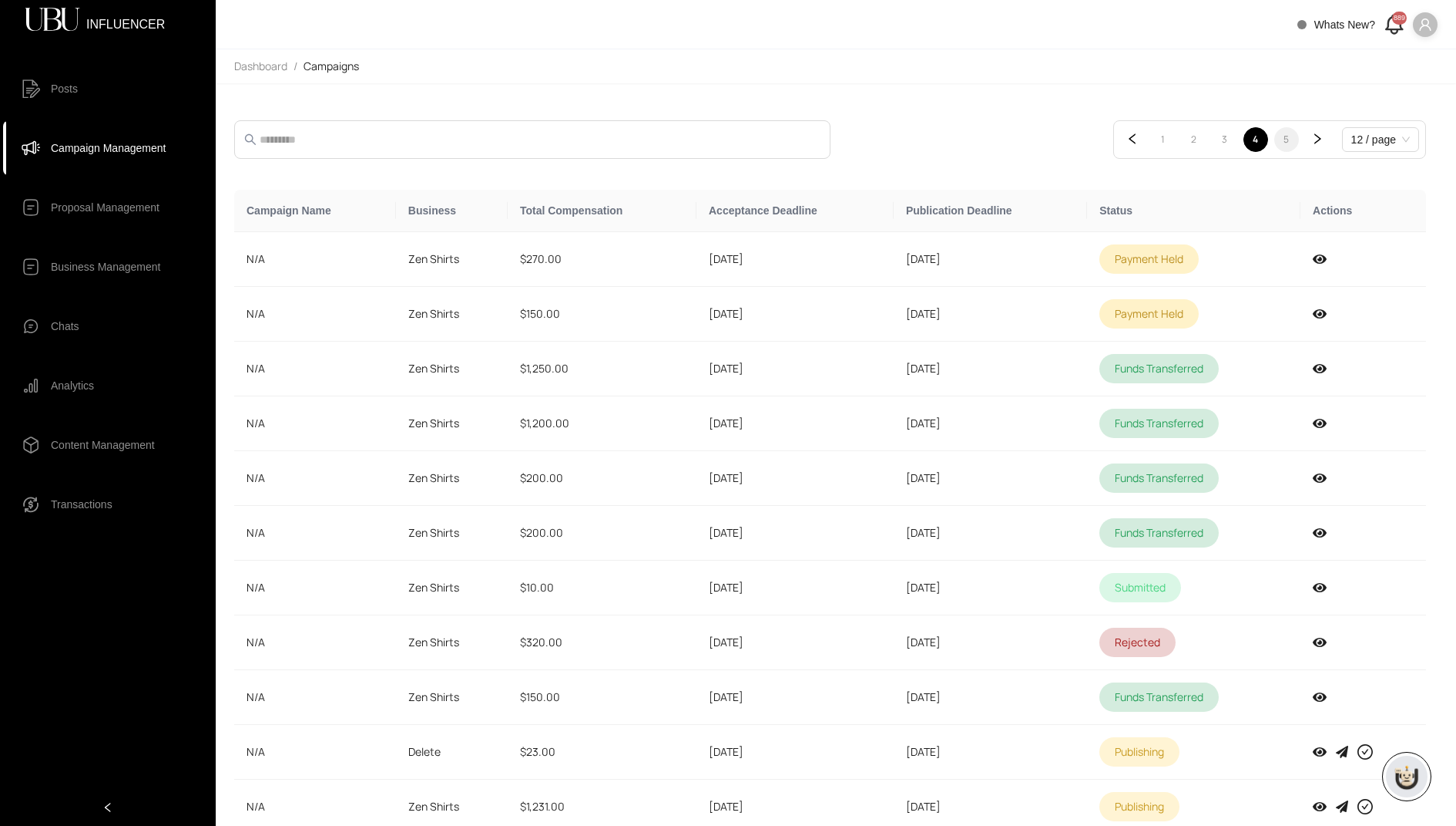
click at [1298, 138] on link "5" at bounding box center [1286, 139] width 23 height 23
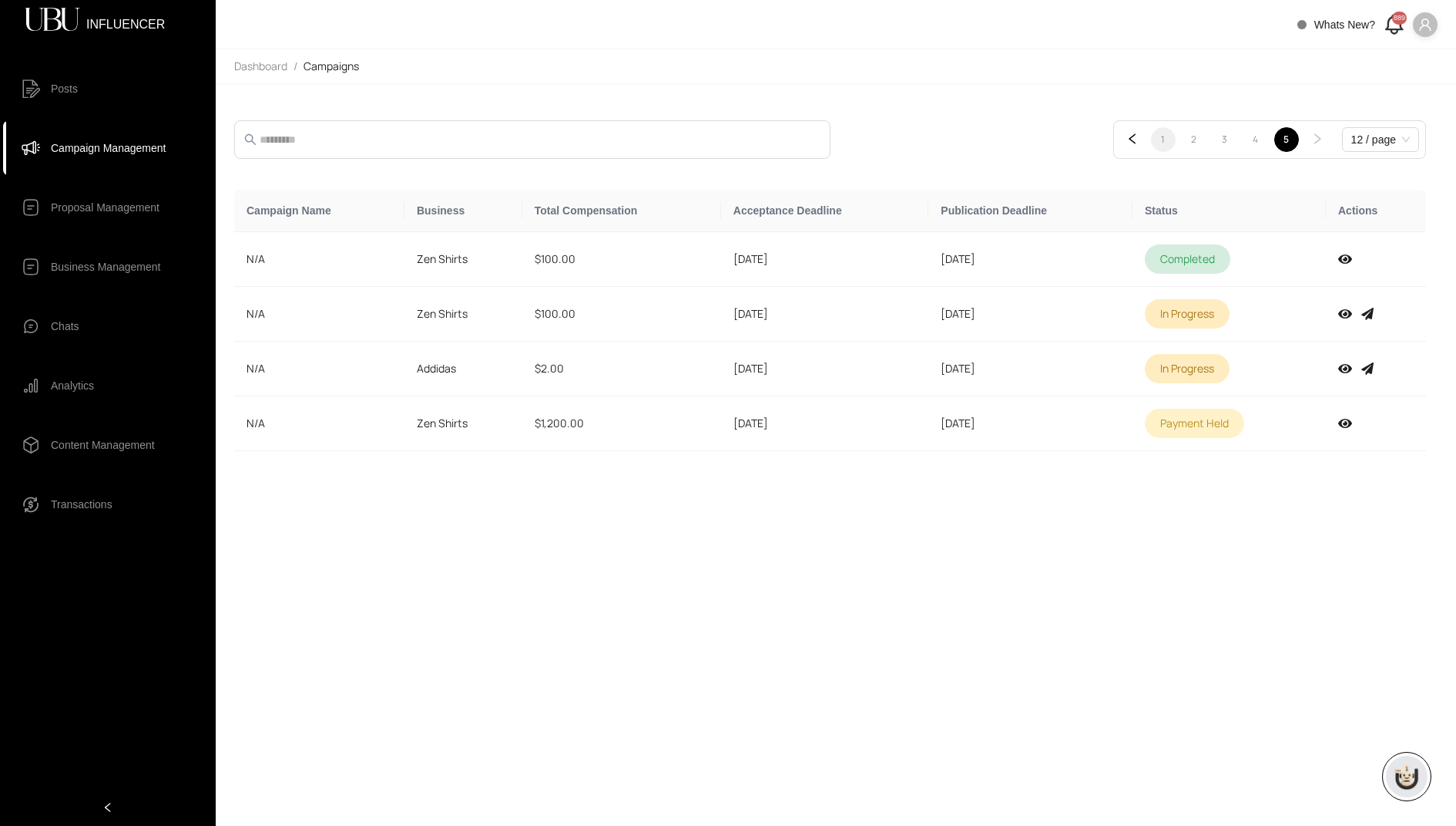
click at [1175, 138] on link "1" at bounding box center [1163, 139] width 23 height 23
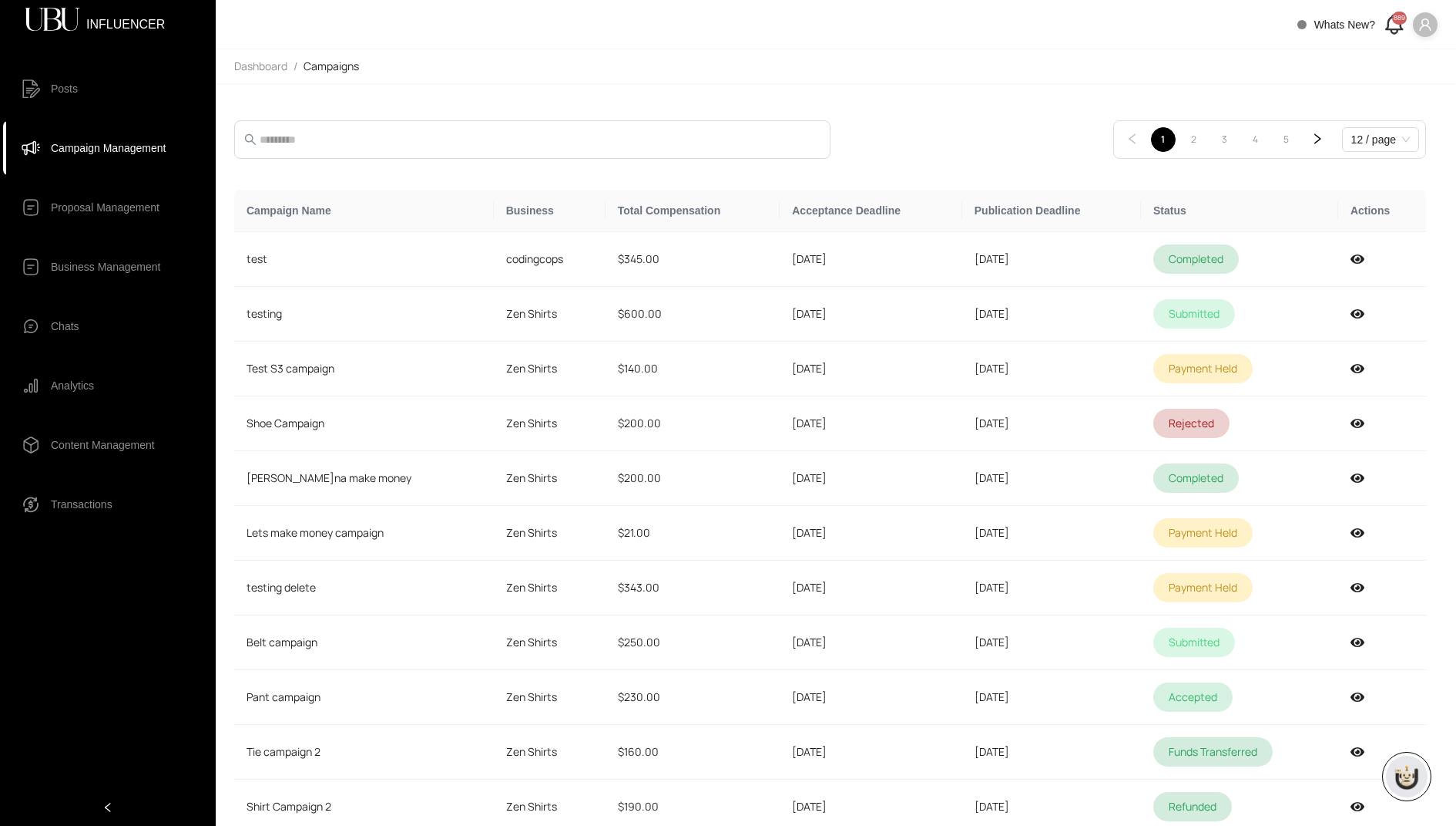
click at [1393, 25] on div "889" at bounding box center [1399, 17] width 15 height 13
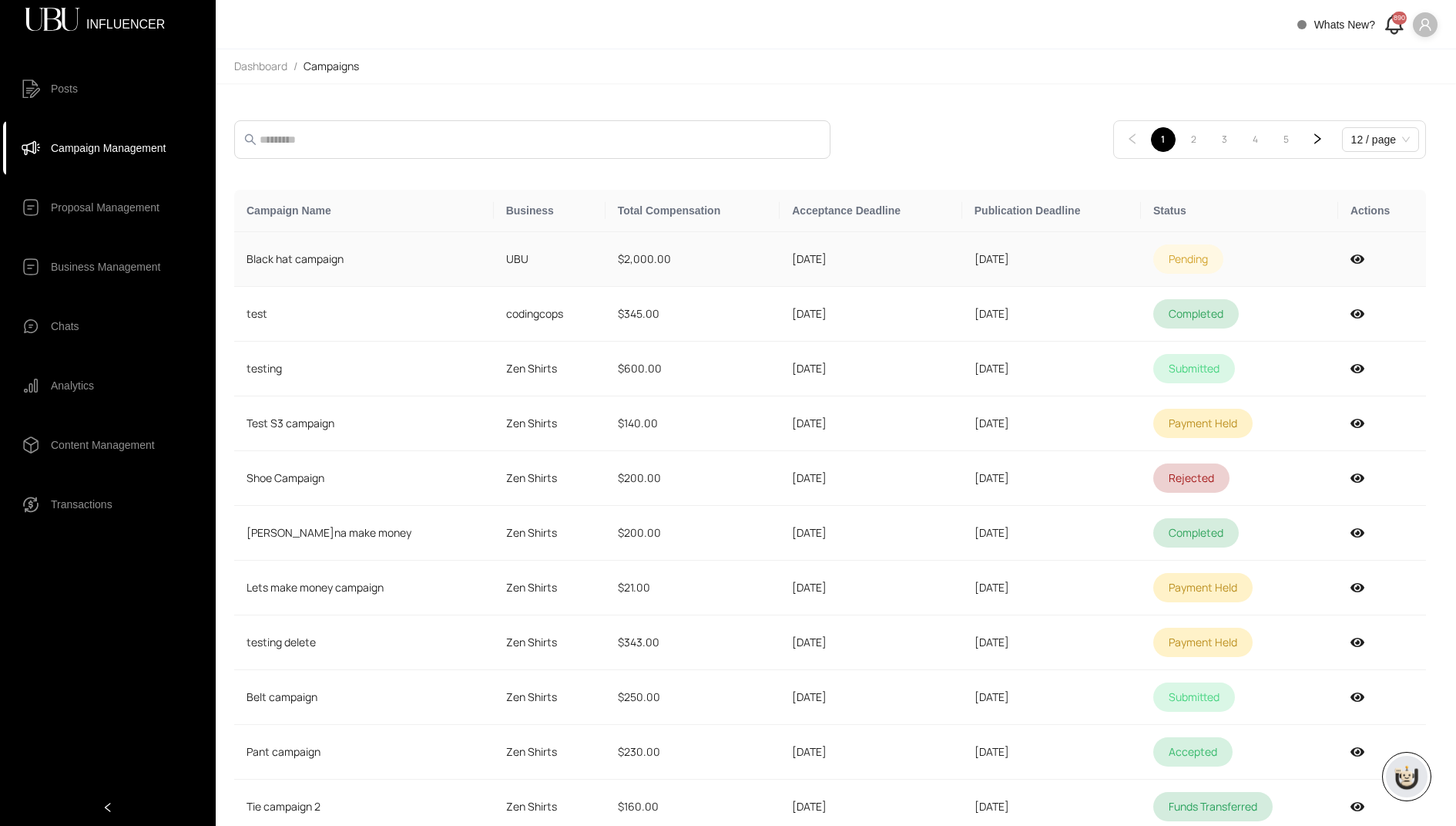
click at [1240, 249] on td "pending" at bounding box center [1239, 260] width 197 height 55
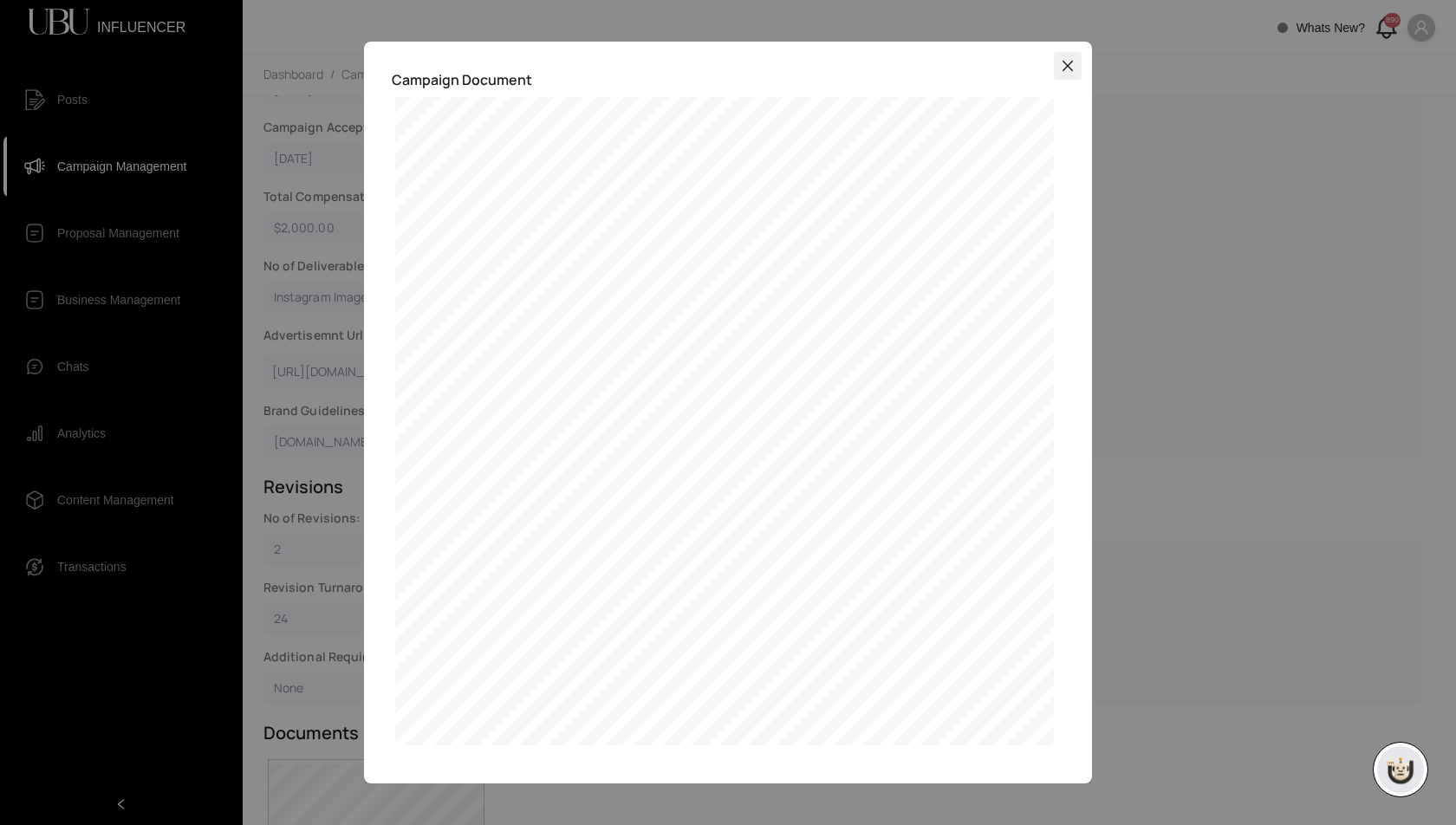
click at [1068, 68] on icon "close" at bounding box center [1068, 66] width 13 height 13
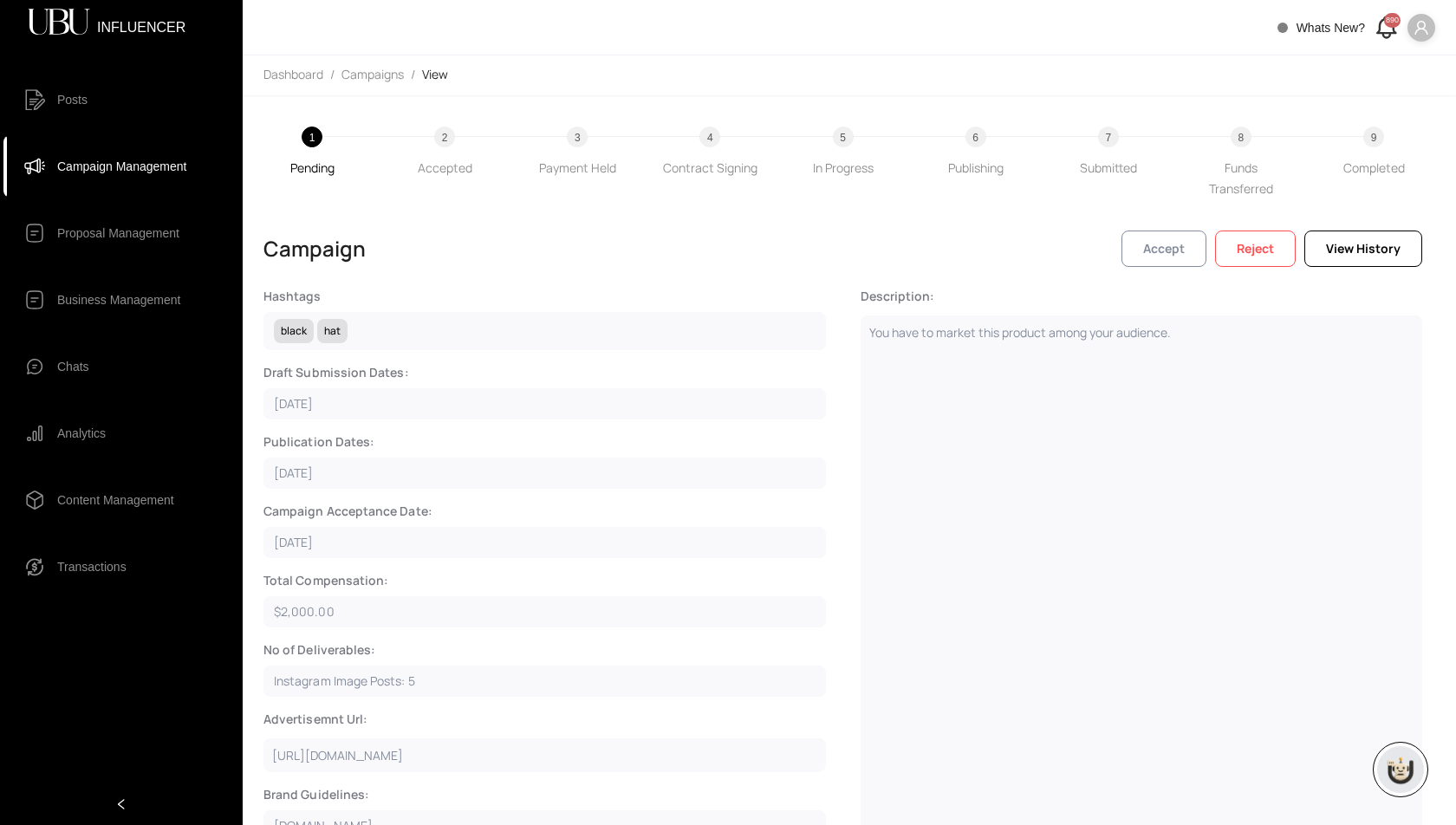
click at [1178, 253] on span "Accept" at bounding box center [1164, 249] width 41 height 19
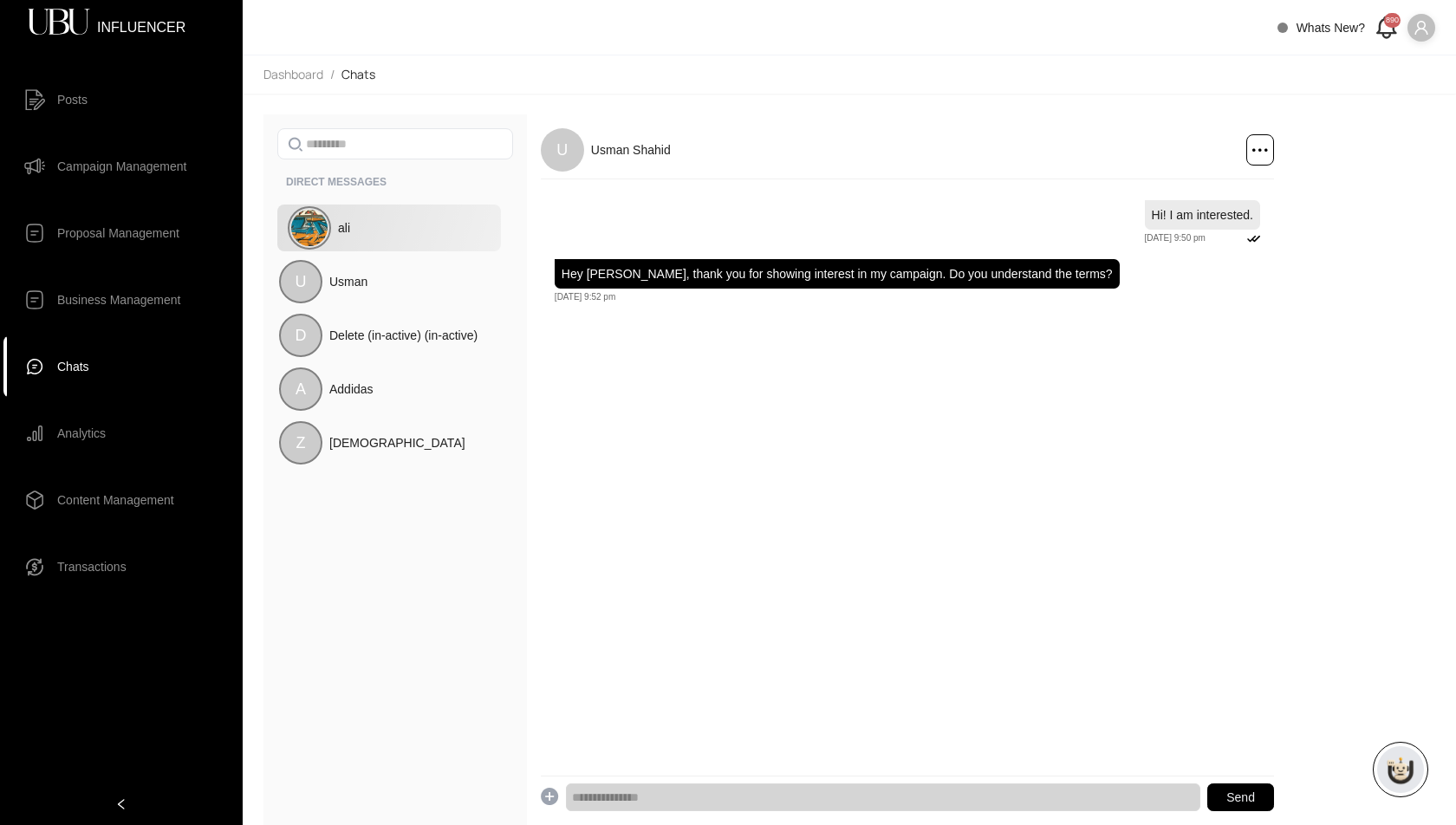
click at [358, 226] on div "ali" at bounding box center [418, 228] width 161 height 19
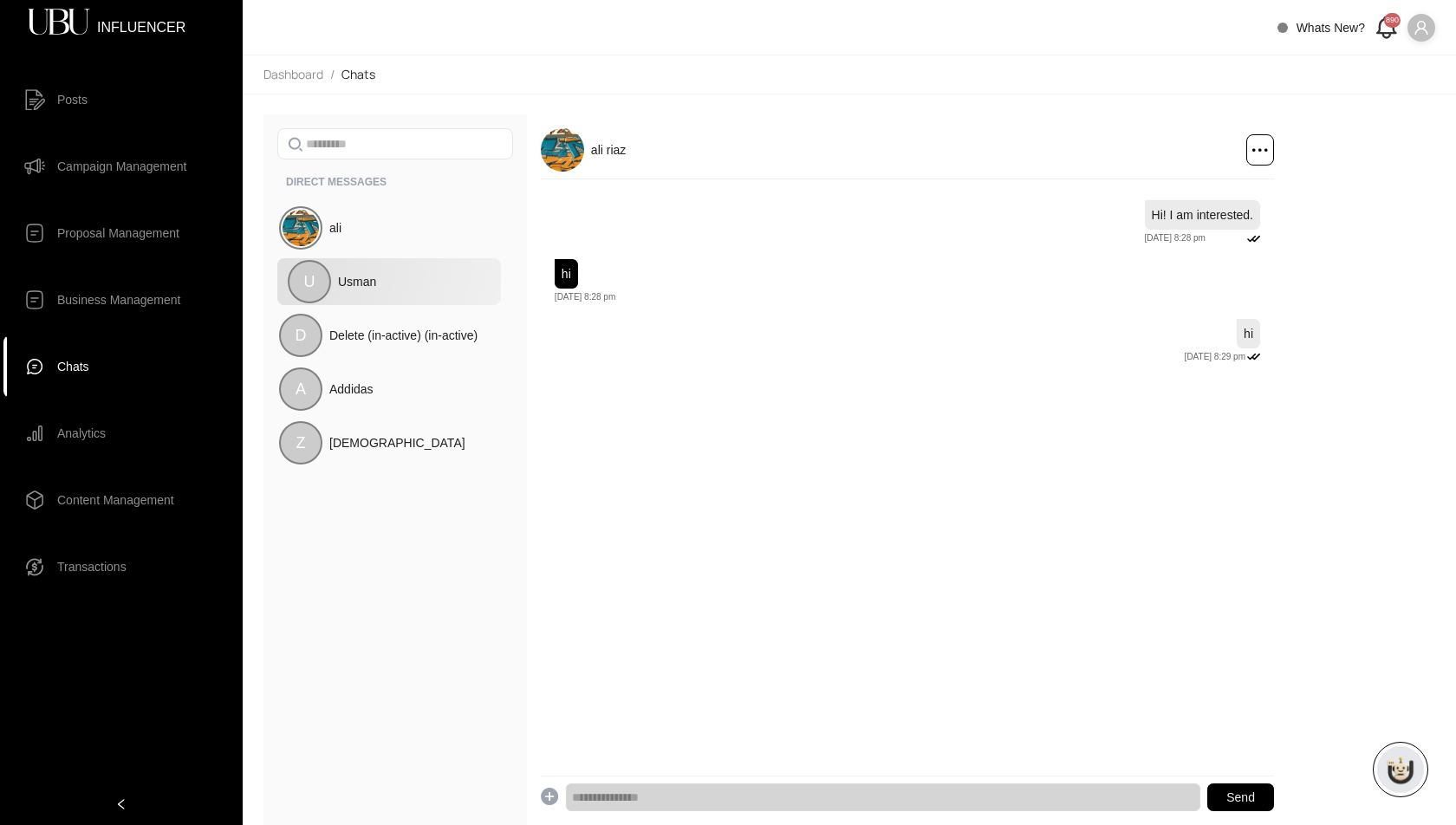
click at [351, 284] on span "Usman" at bounding box center [357, 281] width 39 height 19
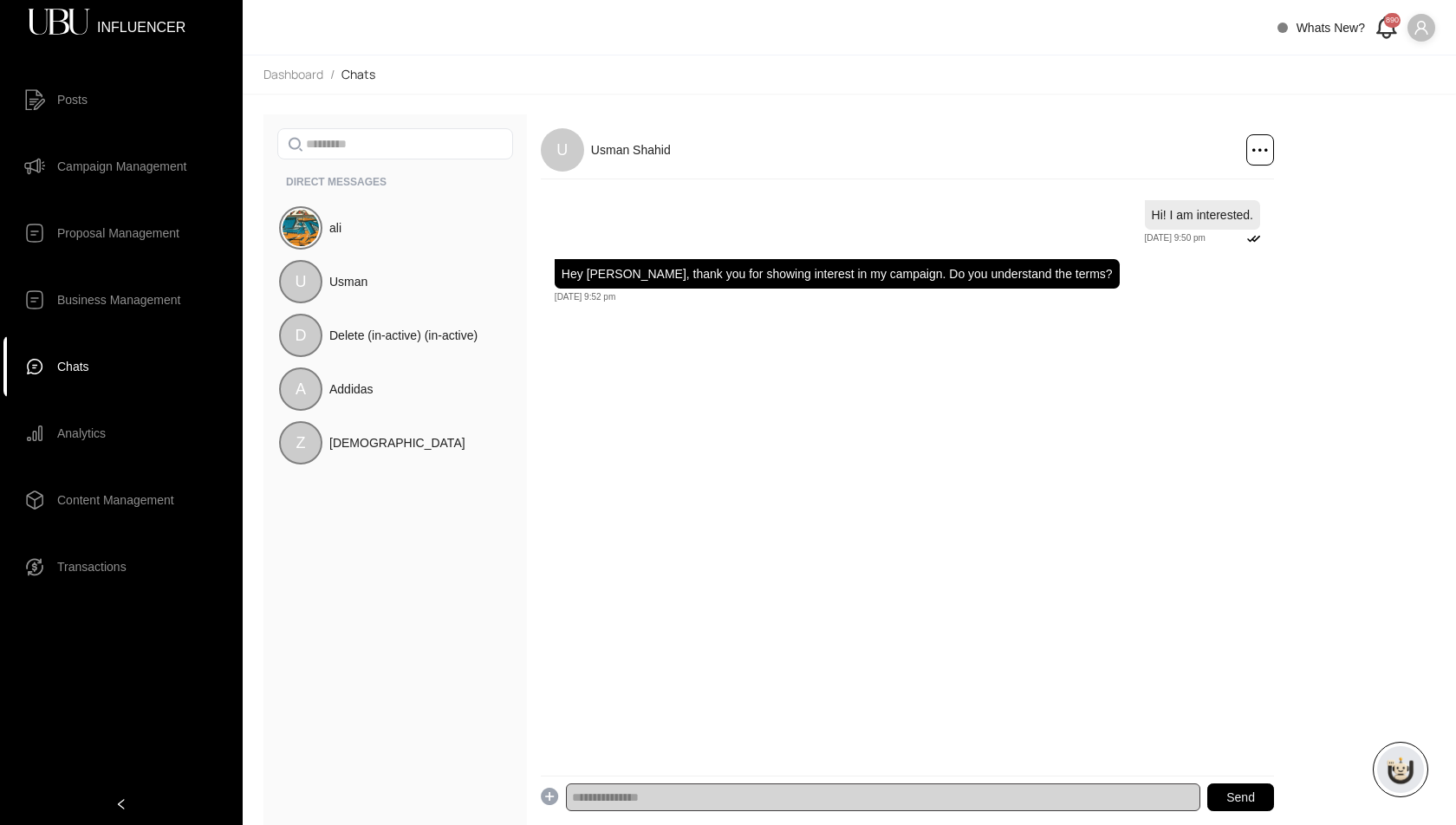
click at [822, 799] on input "text" at bounding box center [883, 797] width 635 height 28
type input "**********"
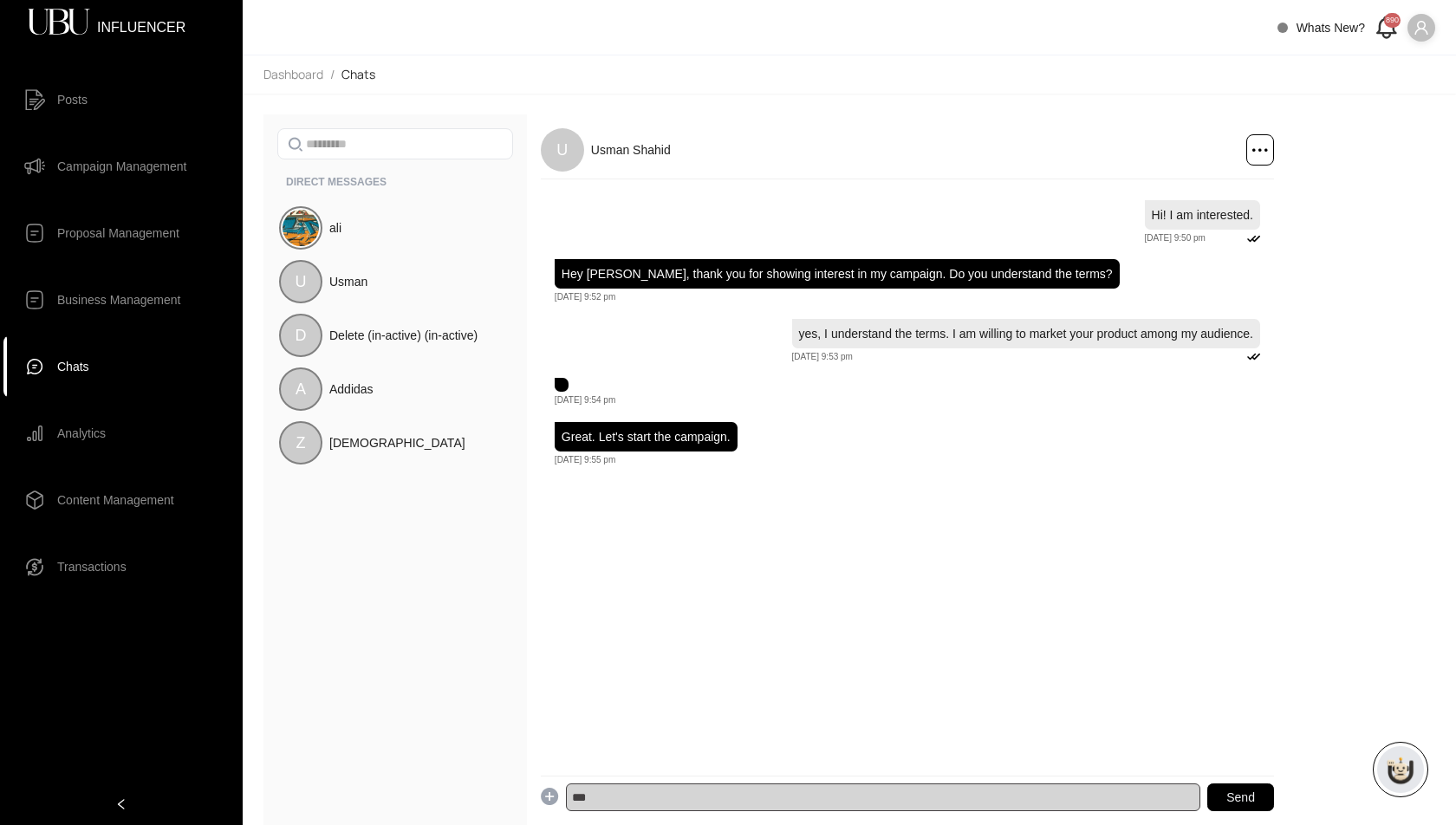
type input "****"
click at [110, 166] on span "Campaign Management" at bounding box center [121, 167] width 129 height 35
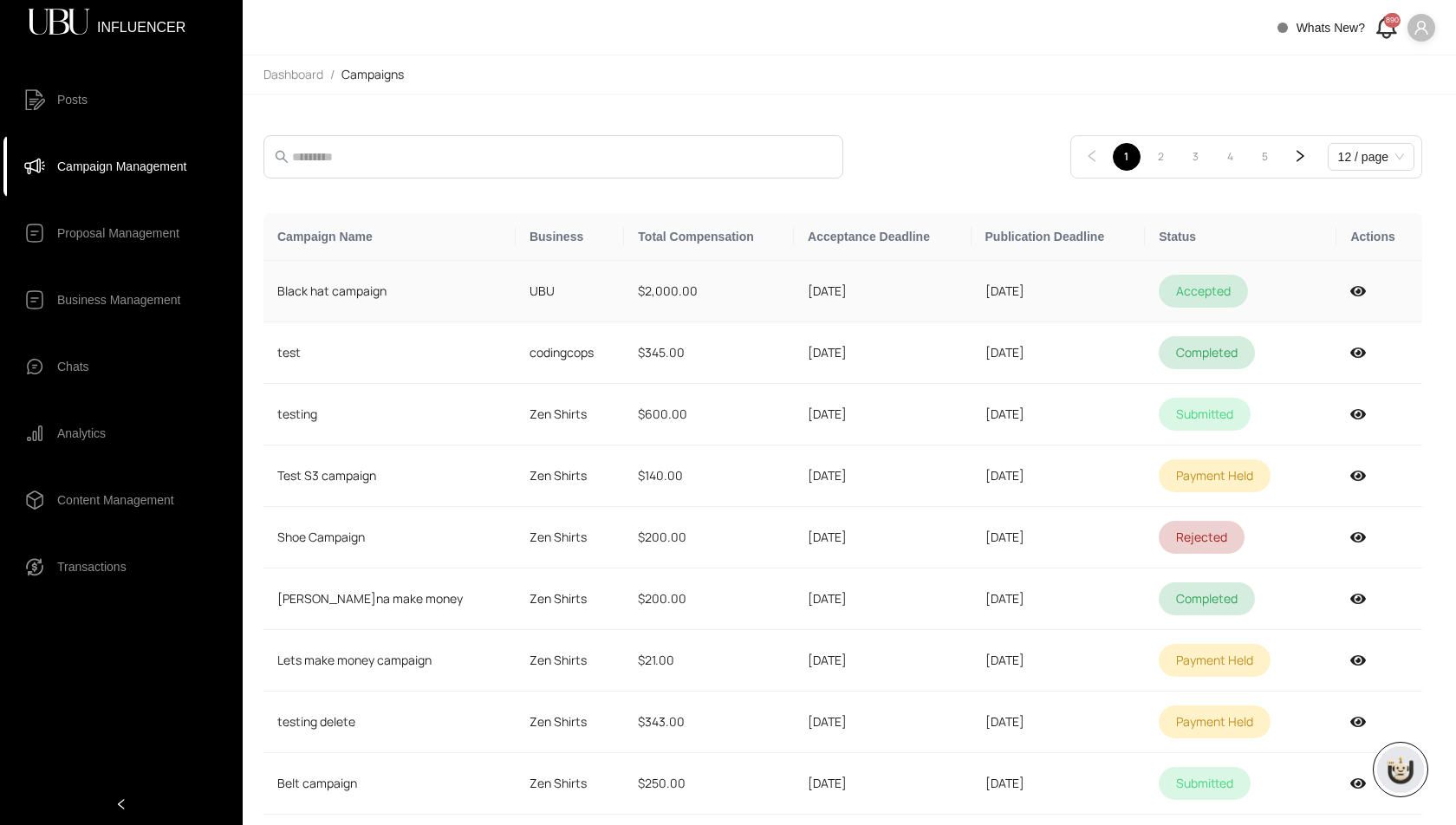
click at [553, 300] on td "UBU" at bounding box center [569, 292] width 108 height 62
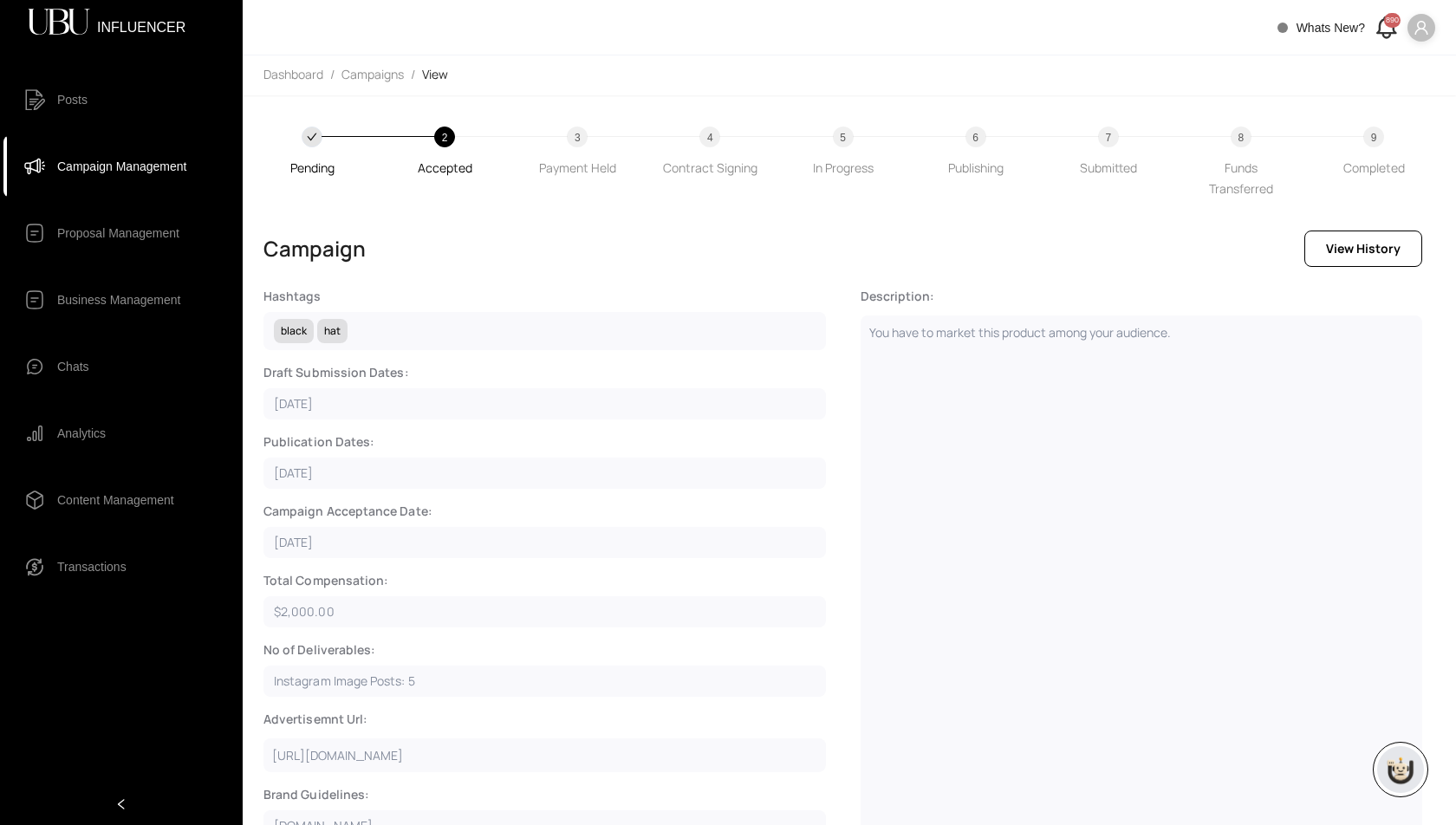
click at [119, 163] on span "Campaign Management" at bounding box center [121, 167] width 129 height 35
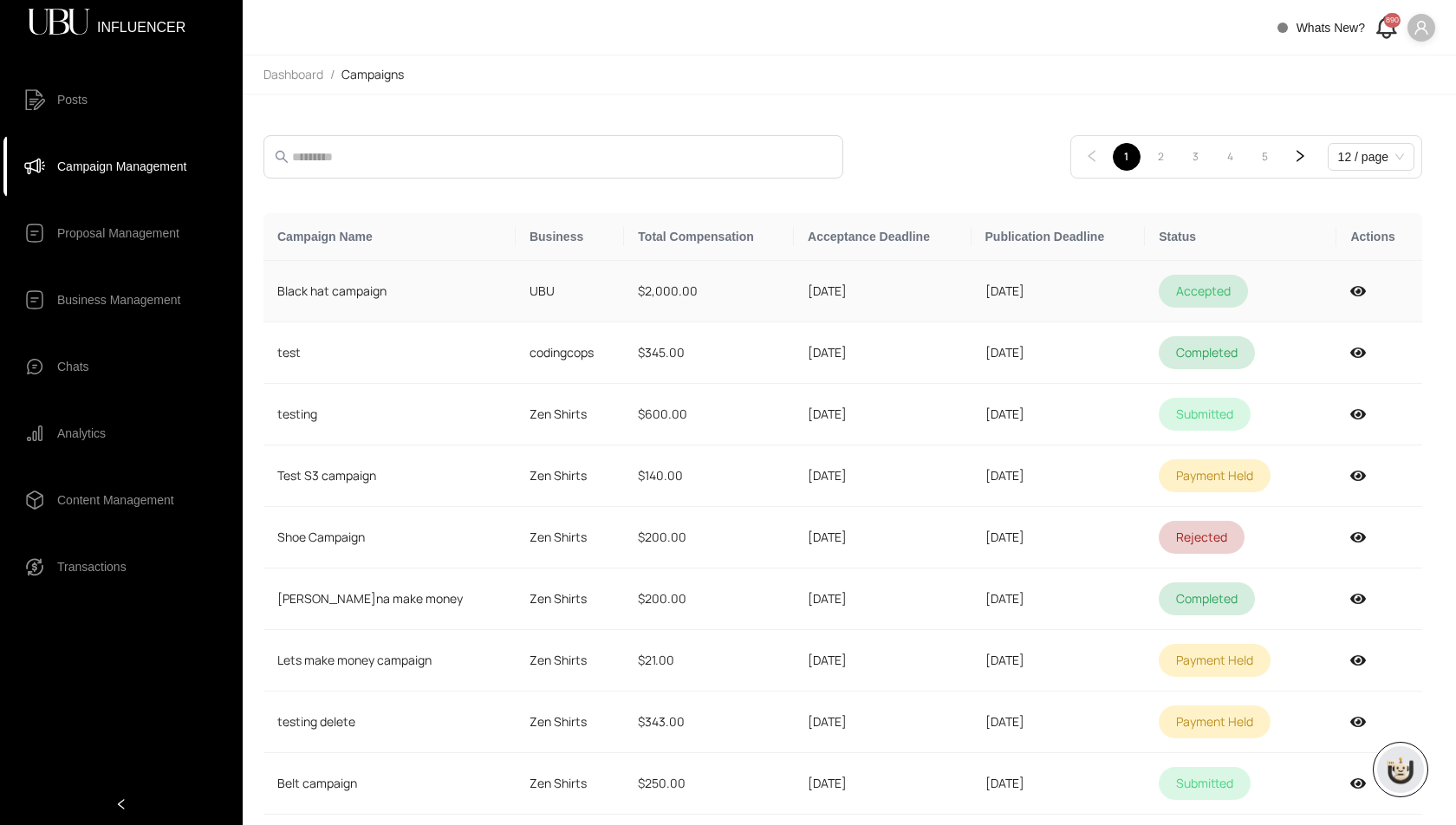
click at [909, 307] on td "09/15/2025" at bounding box center [883, 292] width 177 height 62
